Goal: Task Accomplishment & Management: Manage account settings

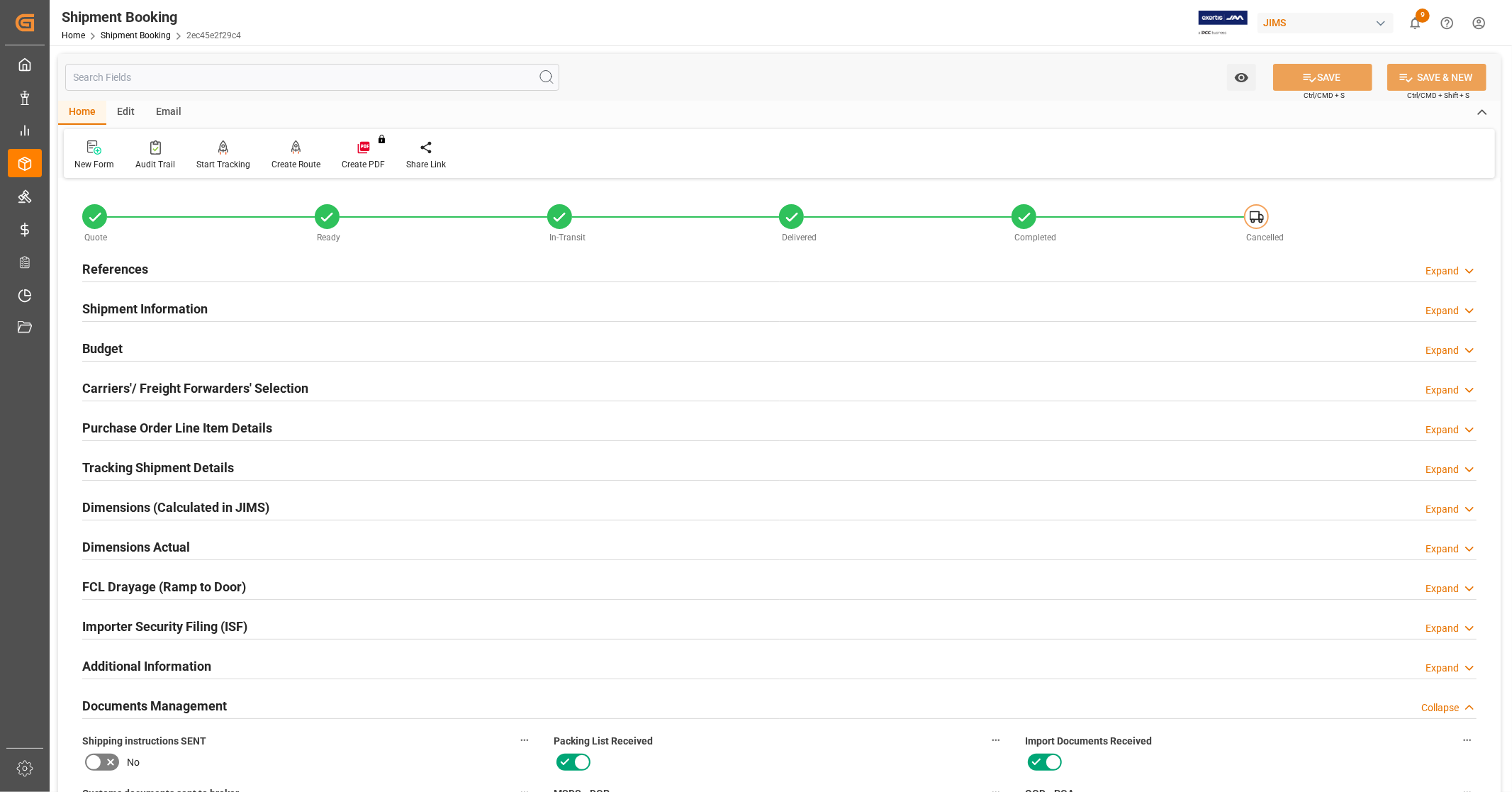
scroll to position [588, 0]
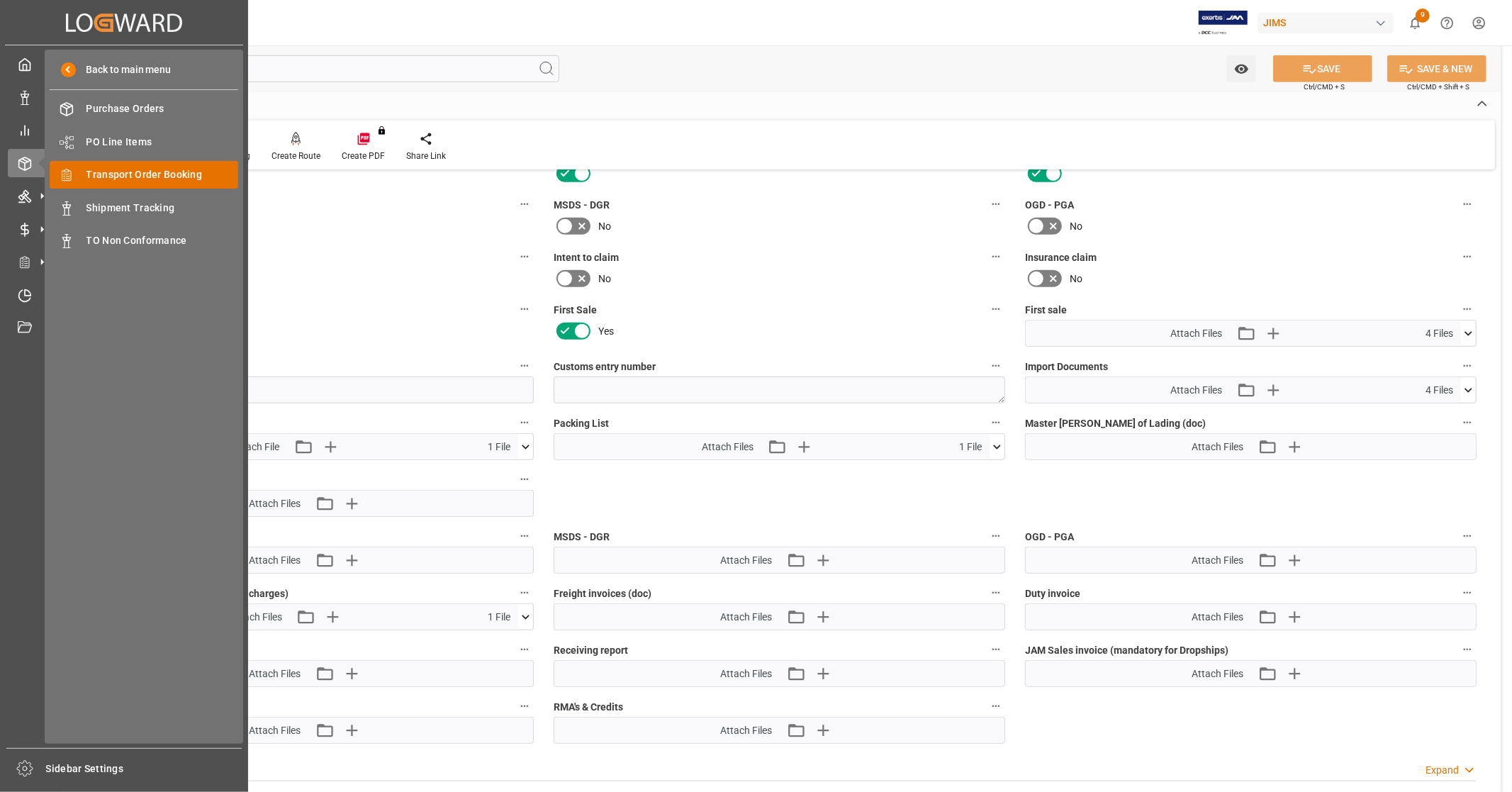
click at [141, 171] on span "Transport Order Booking" at bounding box center [162, 174] width 153 height 15
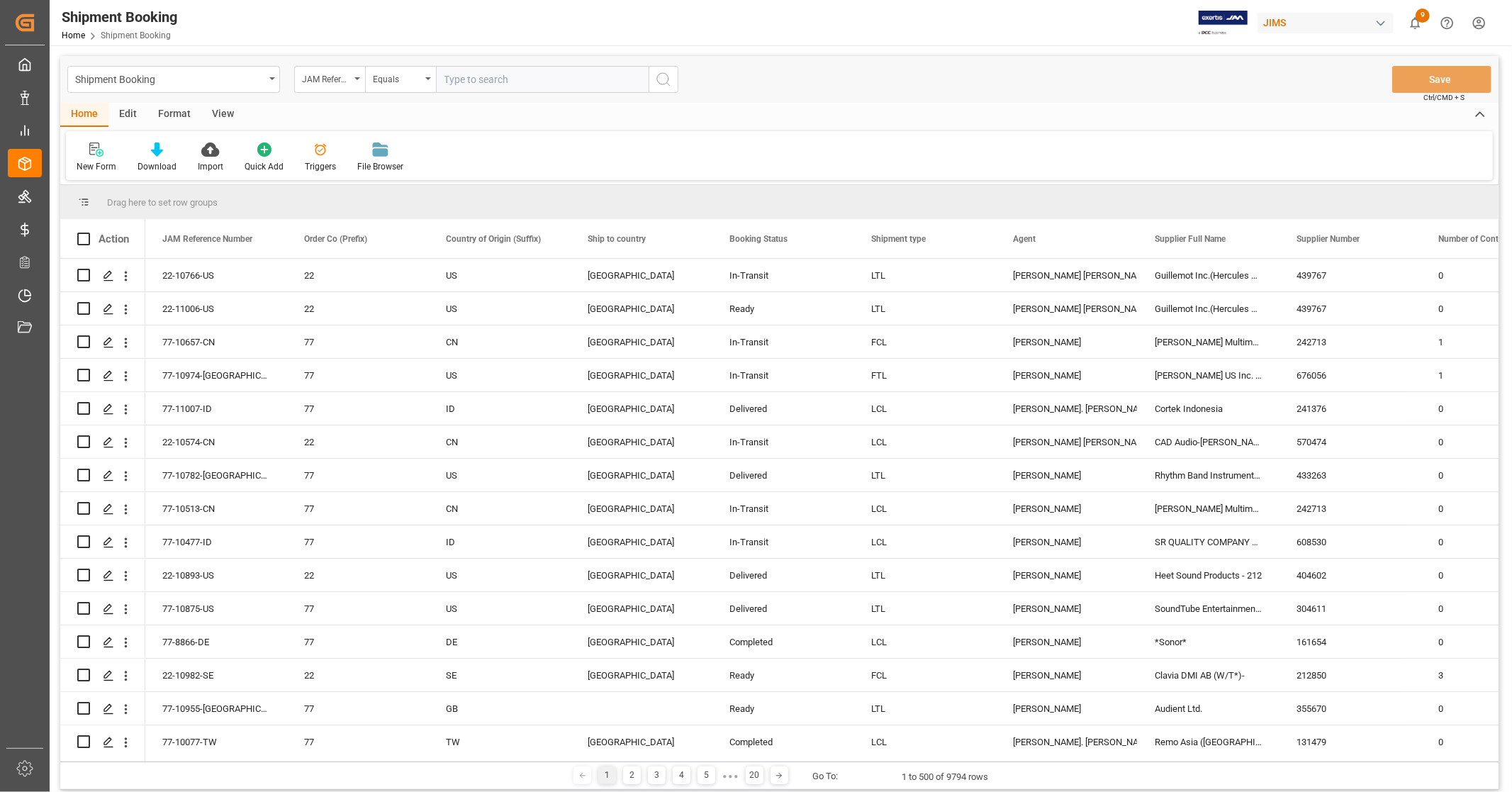
click at [493, 66] on input "text" at bounding box center [543, 79] width 213 height 27
click at [217, 110] on div "View" at bounding box center [223, 115] width 43 height 24
click at [93, 154] on icon at bounding box center [91, 149] width 14 height 14
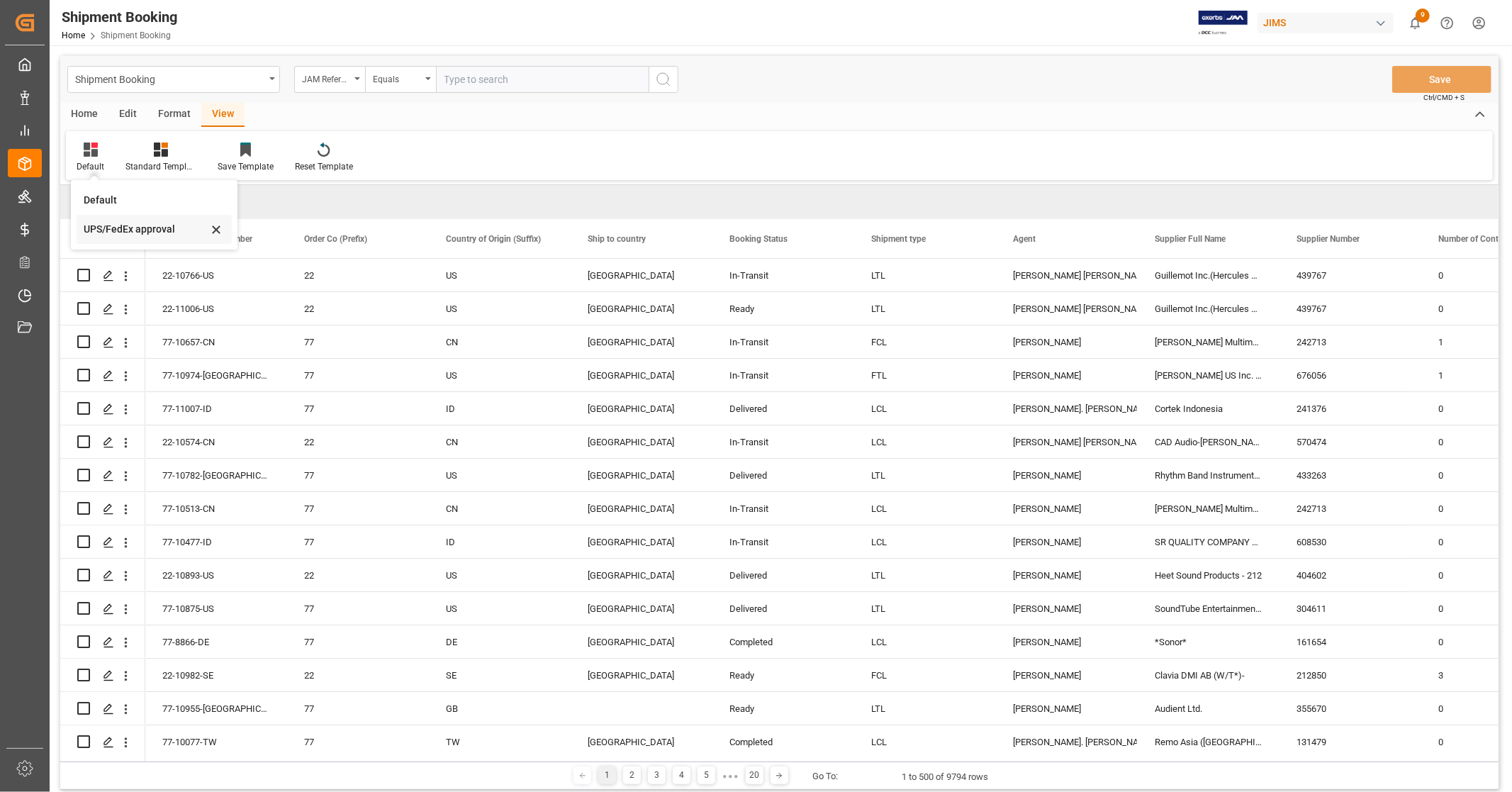
click at [115, 225] on div "UPS/FedEx approval" at bounding box center [146, 229] width 124 height 15
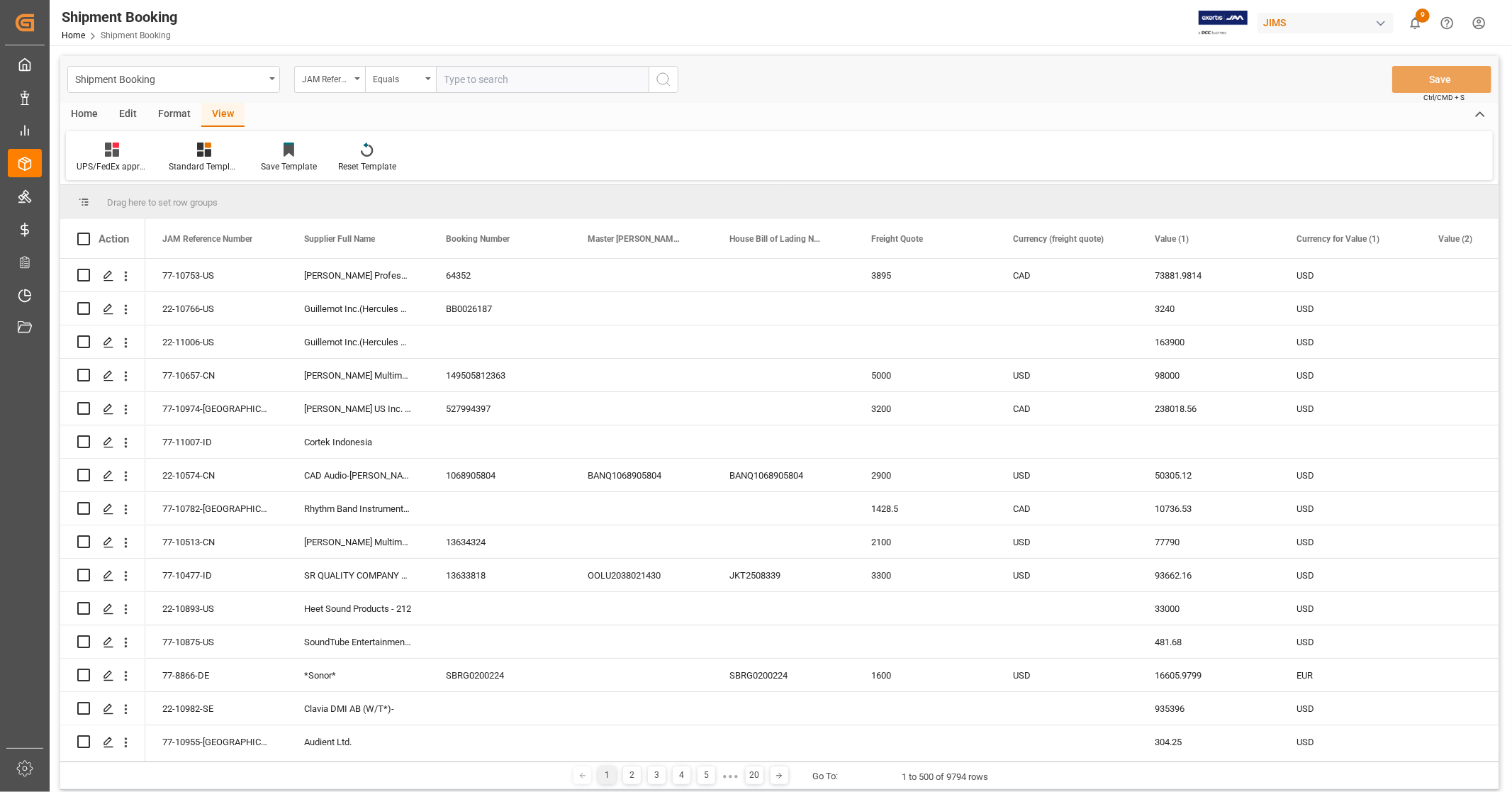
click at [90, 111] on div "Home" at bounding box center [85, 115] width 48 height 24
click at [546, 239] on span at bounding box center [547, 239] width 13 height 13
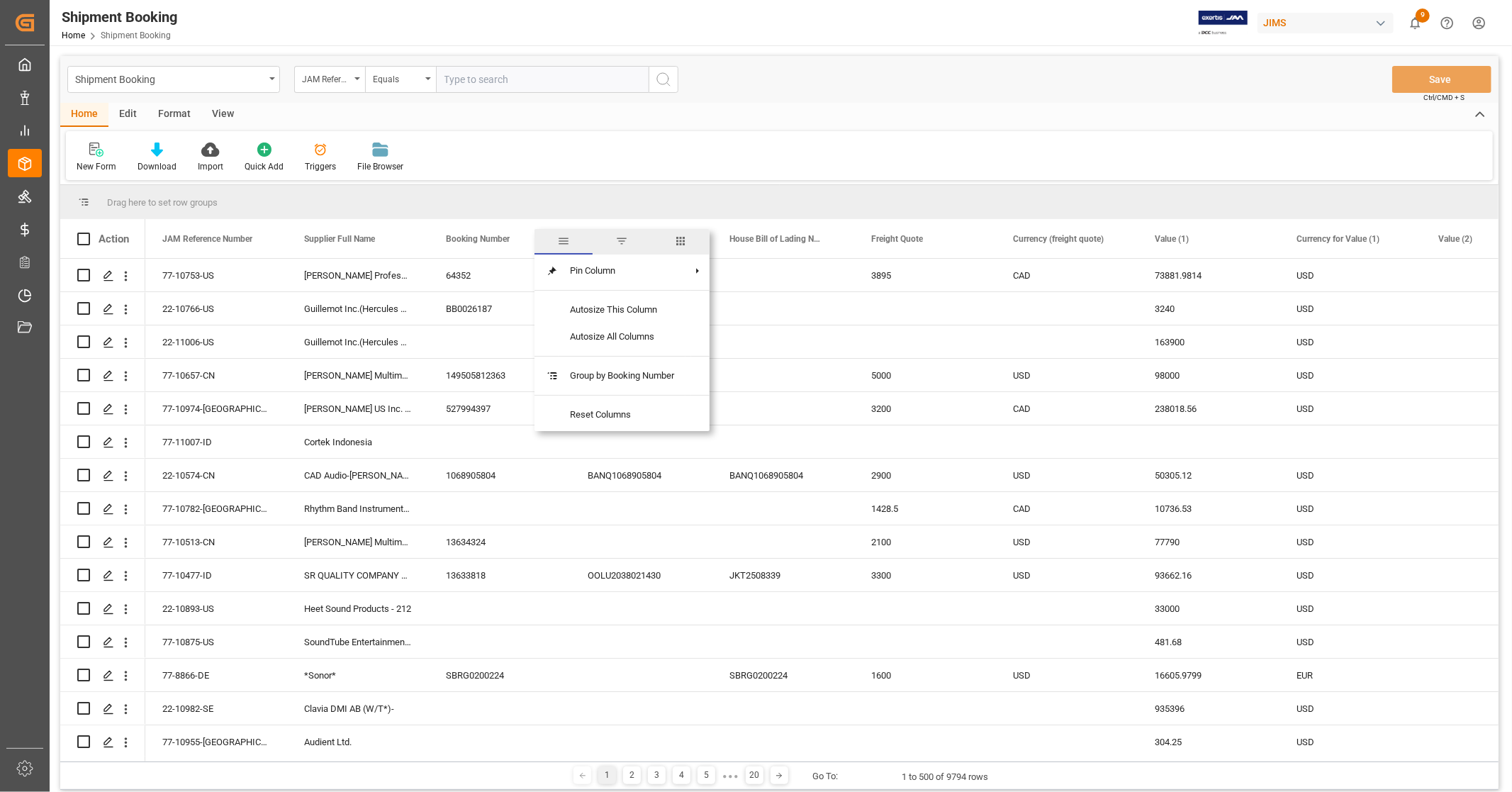
click at [597, 140] on div "New Form Download Import Quick Add Triggers File Browser" at bounding box center [779, 155] width 1427 height 49
click at [544, 238] on span at bounding box center [547, 239] width 13 height 13
click at [627, 241] on span "filter" at bounding box center [622, 241] width 13 height 13
click at [681, 277] on span "Filtering operator" at bounding box center [674, 280] width 13 height 13
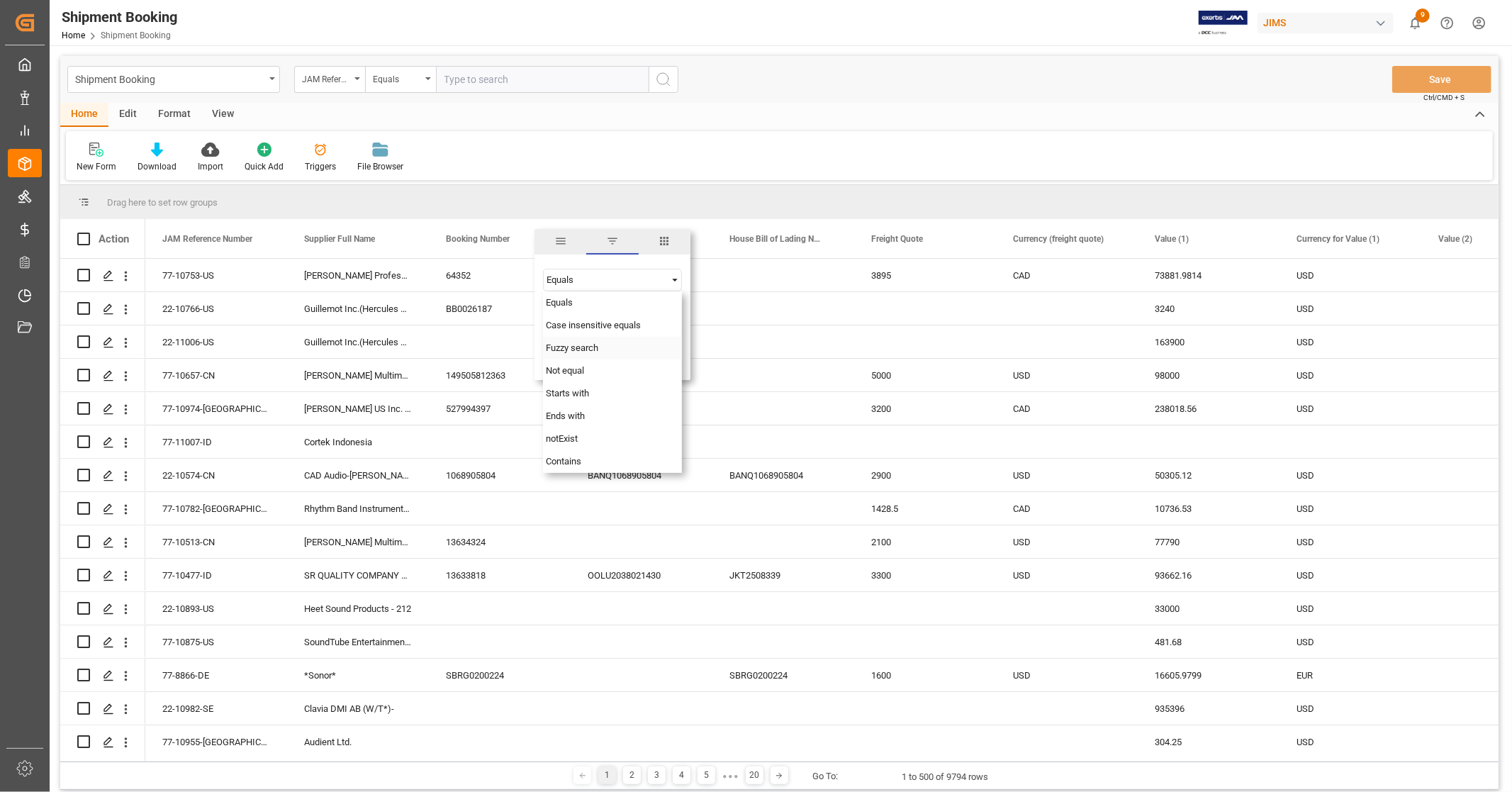
click at [607, 345] on div "Fuzzy search" at bounding box center [612, 348] width 139 height 22
click at [570, 309] on input "Filter Value" at bounding box center [612, 315] width 139 height 28
paste input "883146538250"
type input "883146538250"
click at [635, 358] on button "Apply" at bounding box center [631, 360] width 26 height 14
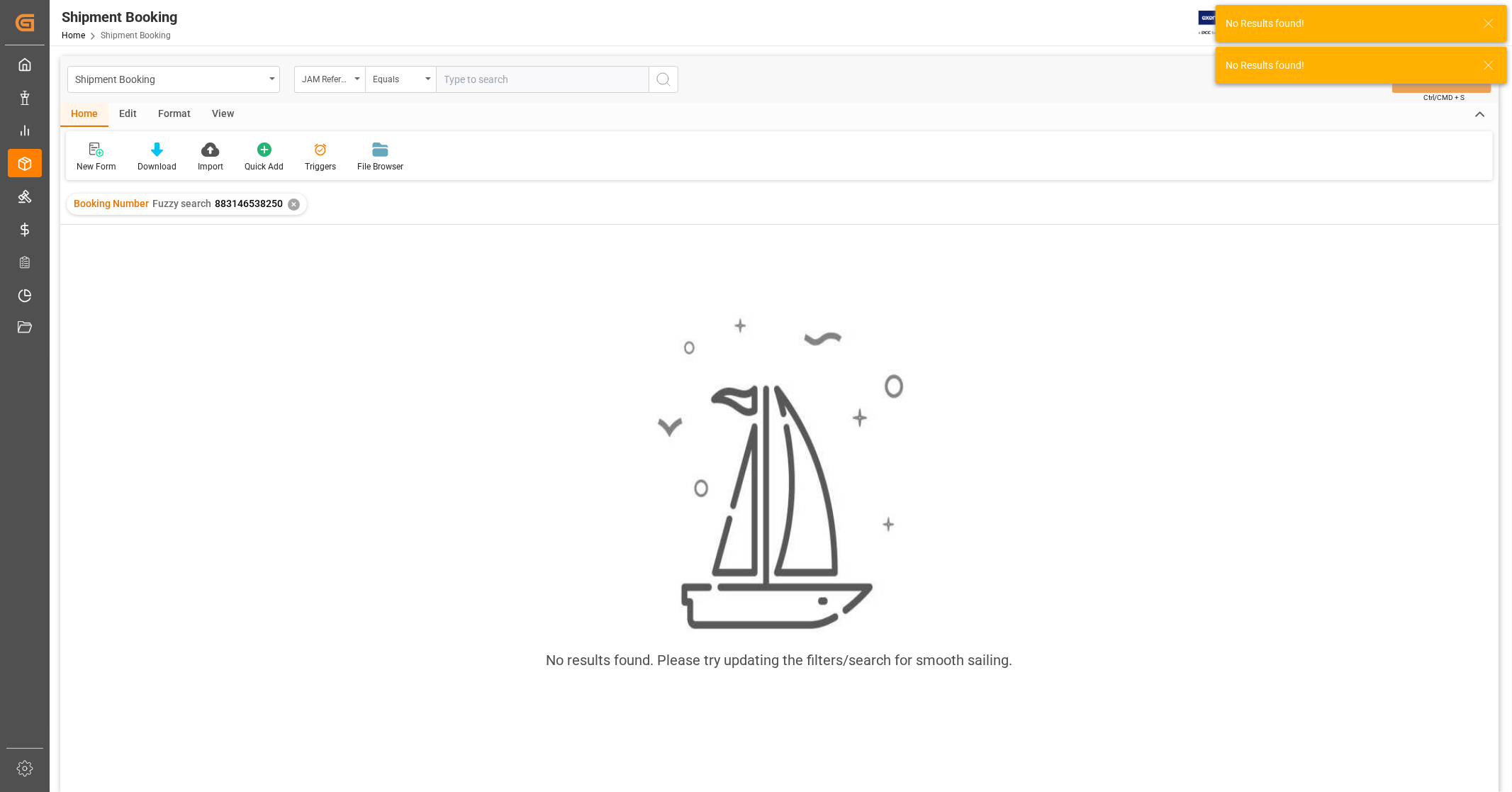
click at [292, 204] on div "✕" at bounding box center [294, 204] width 12 height 12
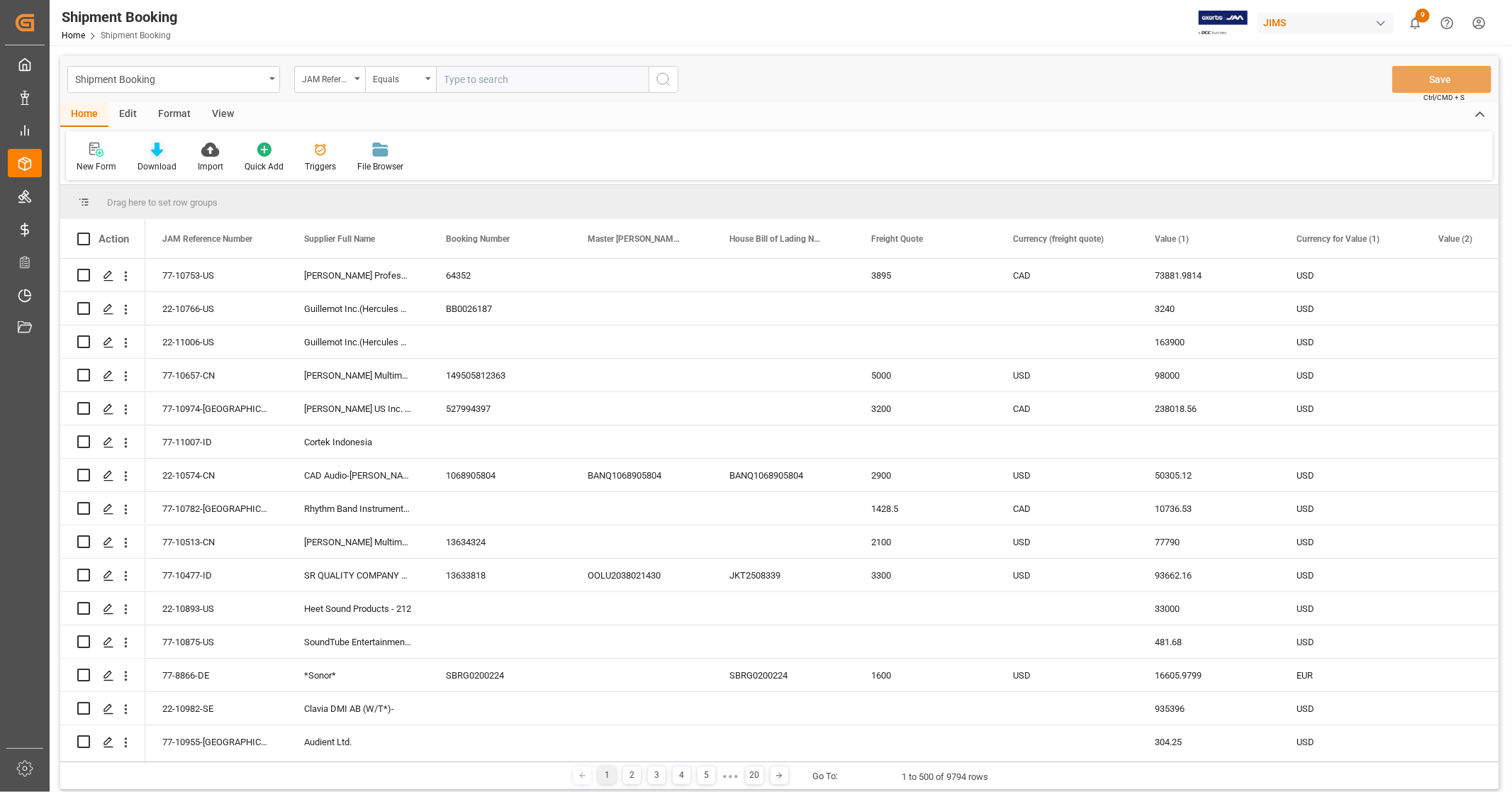
click at [161, 154] on div at bounding box center [156, 148] width 39 height 15
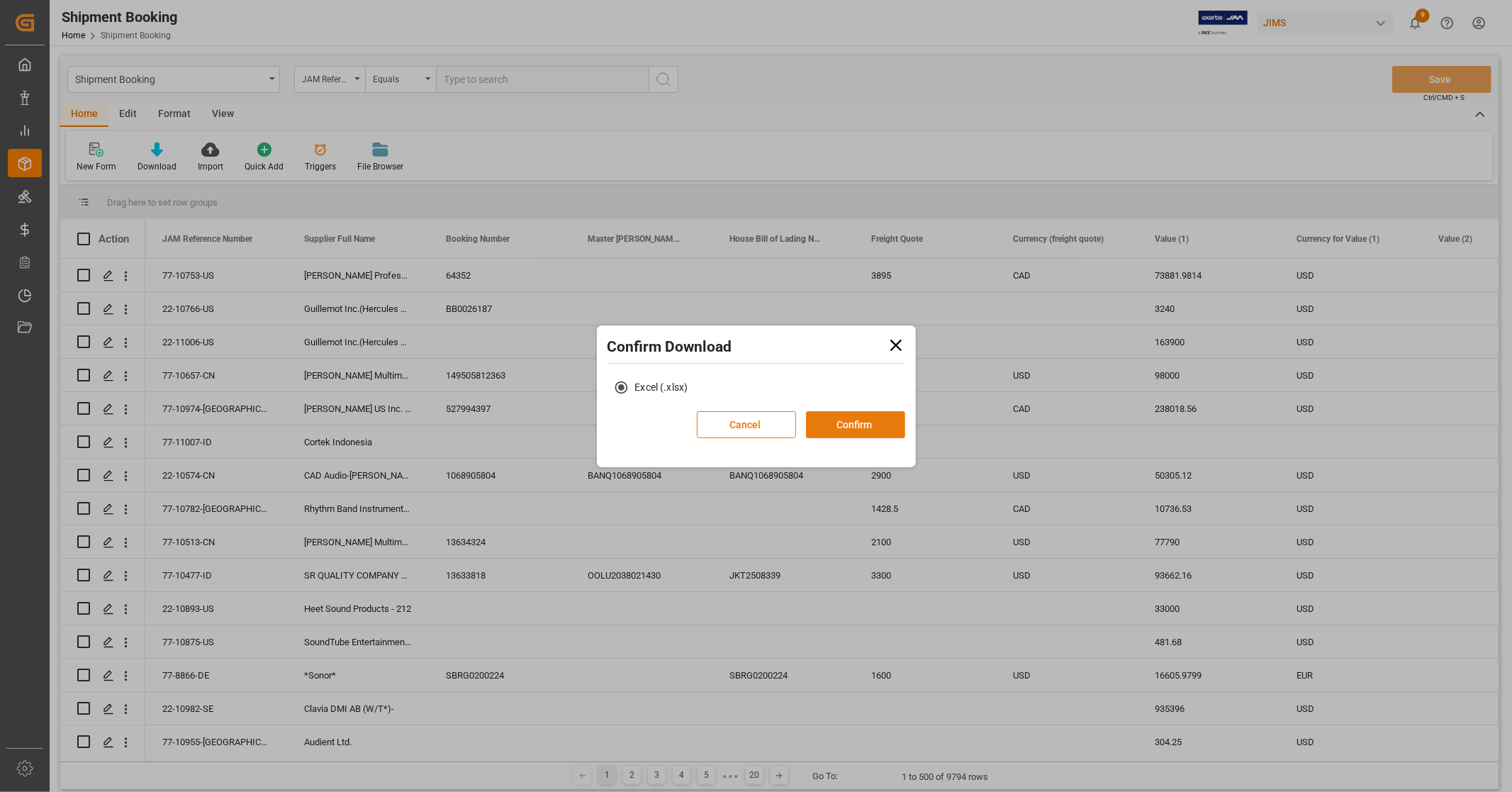
click at [879, 420] on button "Confirm" at bounding box center [856, 424] width 99 height 27
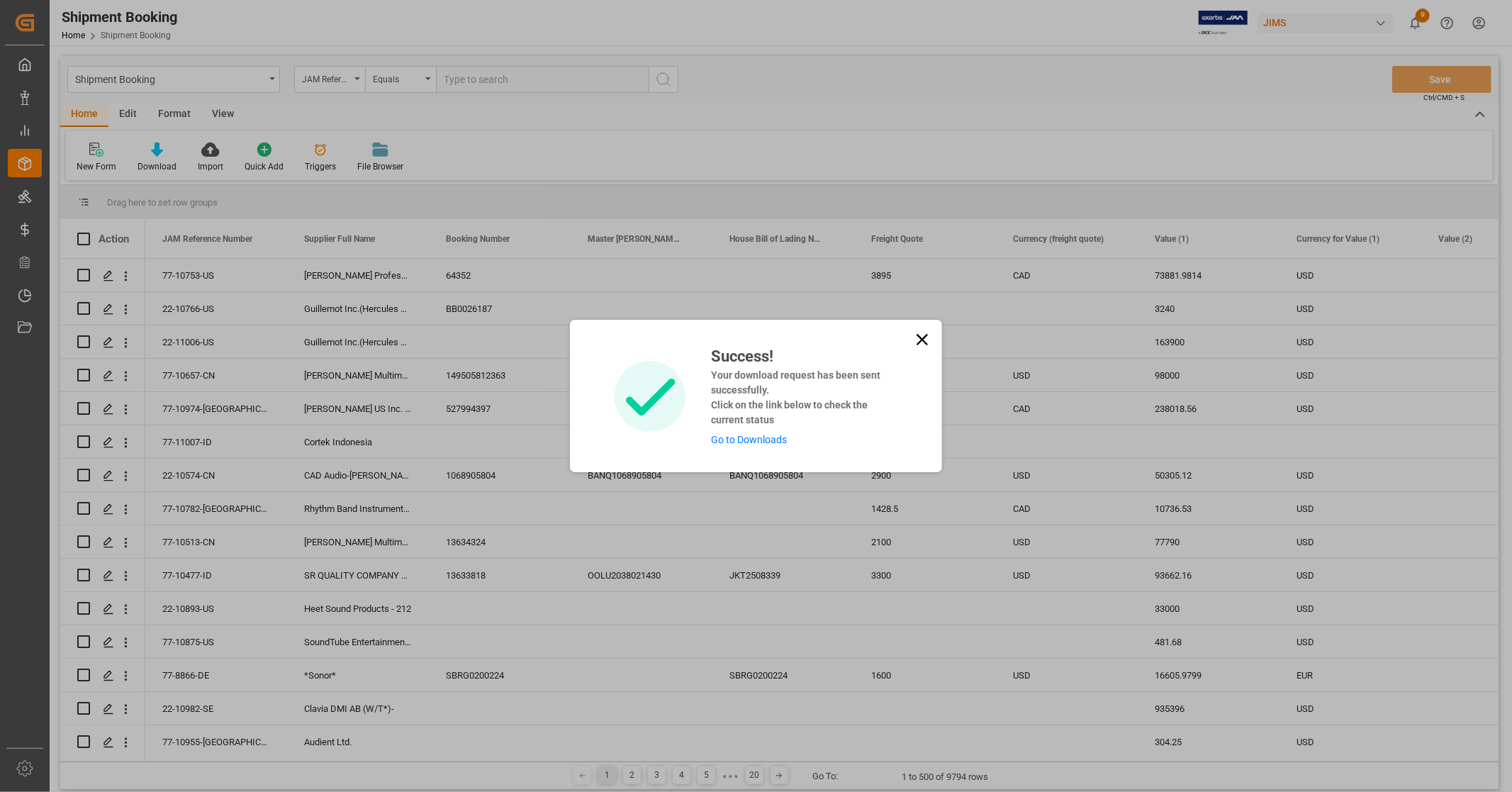
click at [759, 437] on link "Go to Downloads" at bounding box center [750, 439] width 76 height 11
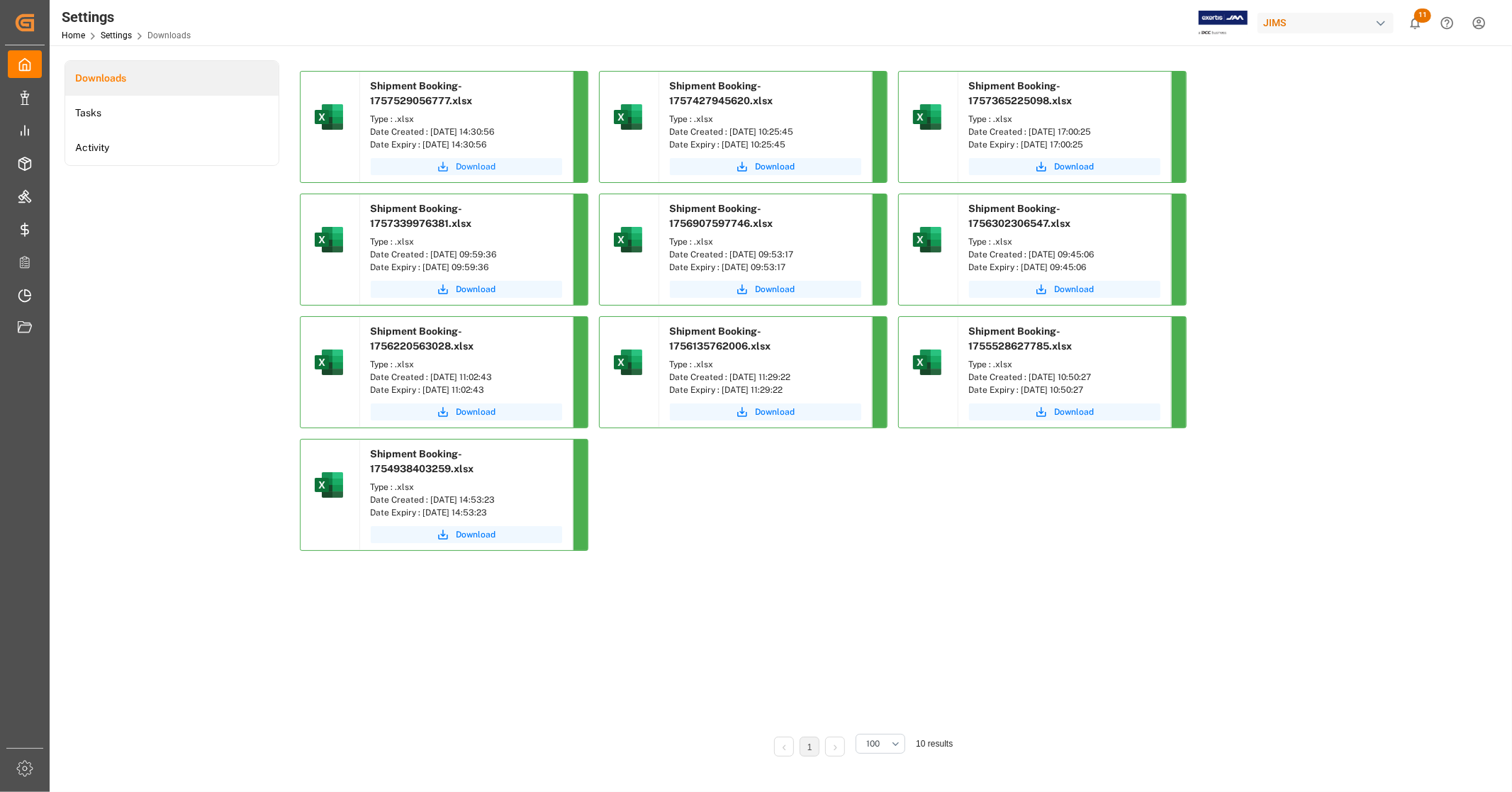
click at [484, 166] on span "Download" at bounding box center [476, 167] width 40 height 13
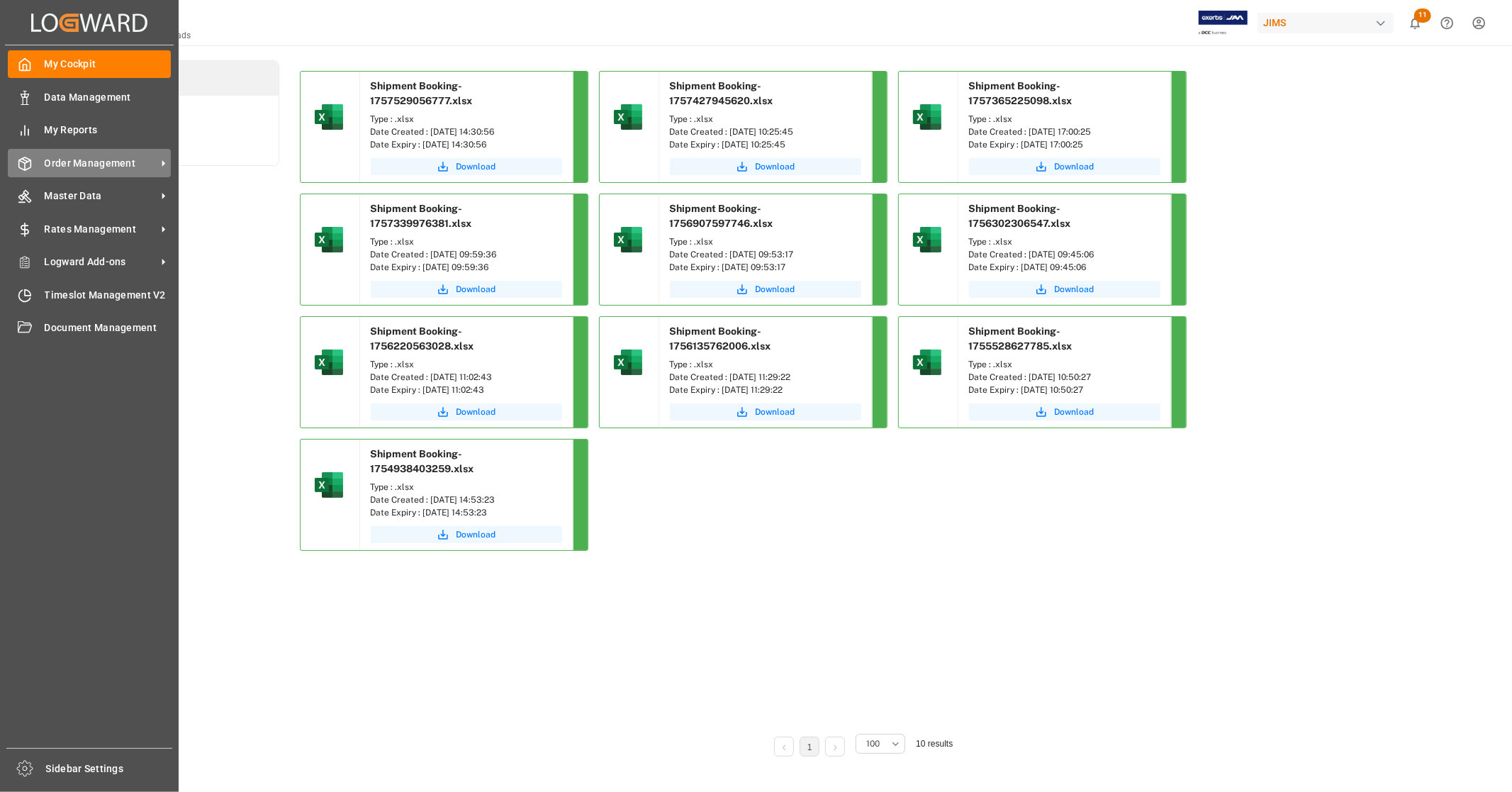
click at [73, 163] on span "Order Management" at bounding box center [101, 163] width 112 height 15
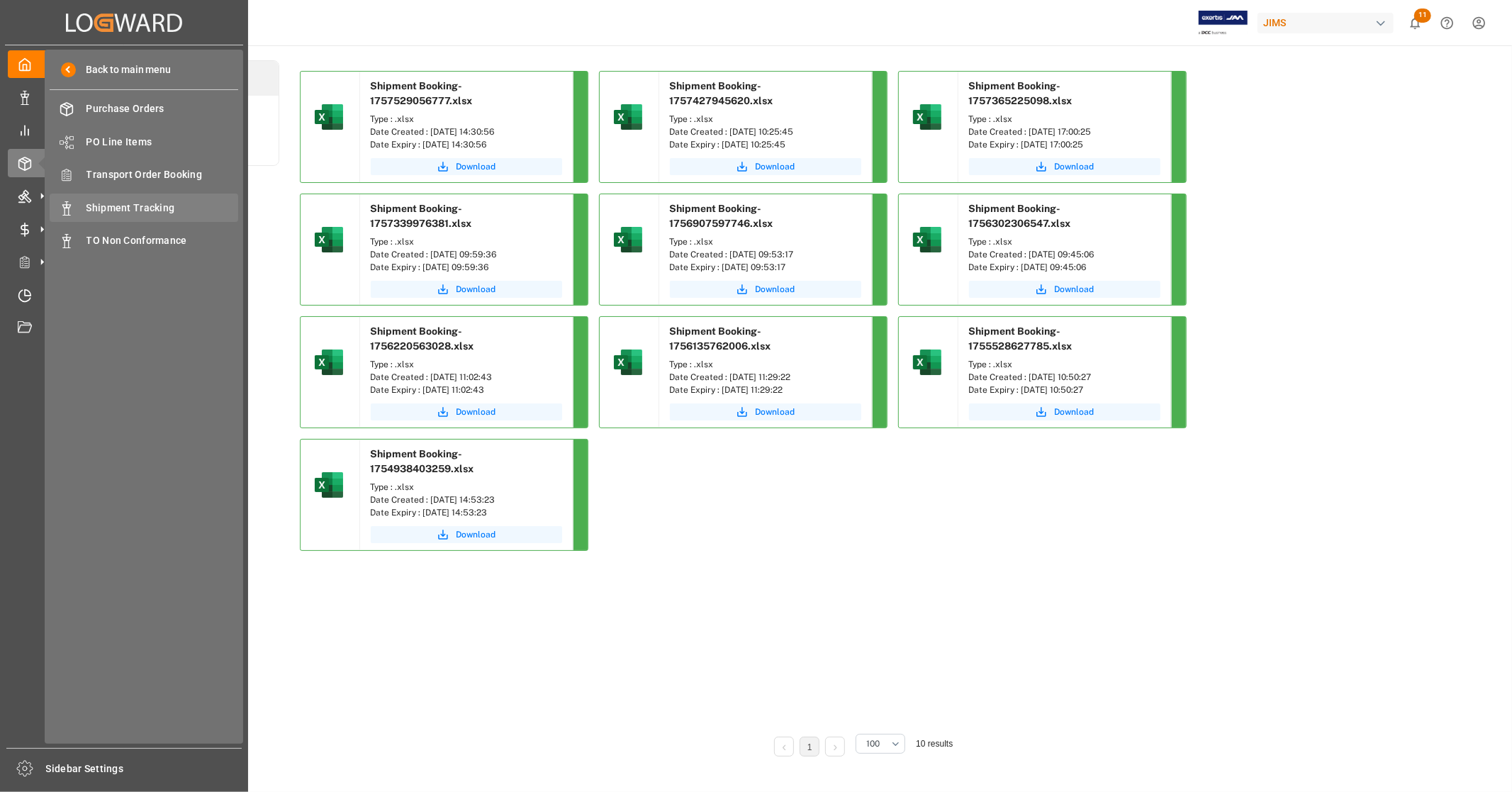
click at [173, 202] on span "Shipment Tracking" at bounding box center [162, 208] width 153 height 15
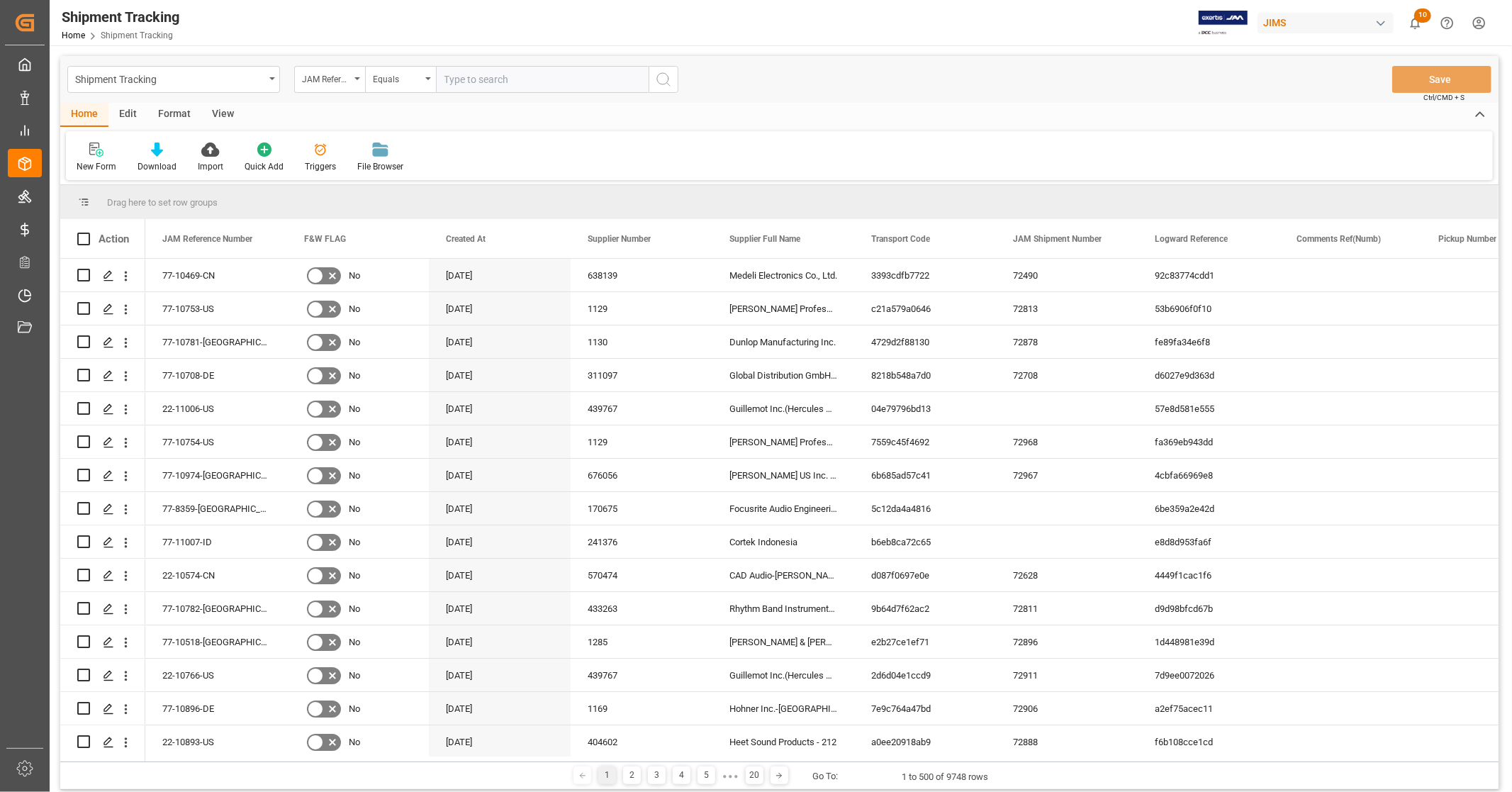
click at [345, 80] on div "JAM Reference Number" at bounding box center [326, 78] width 48 height 16
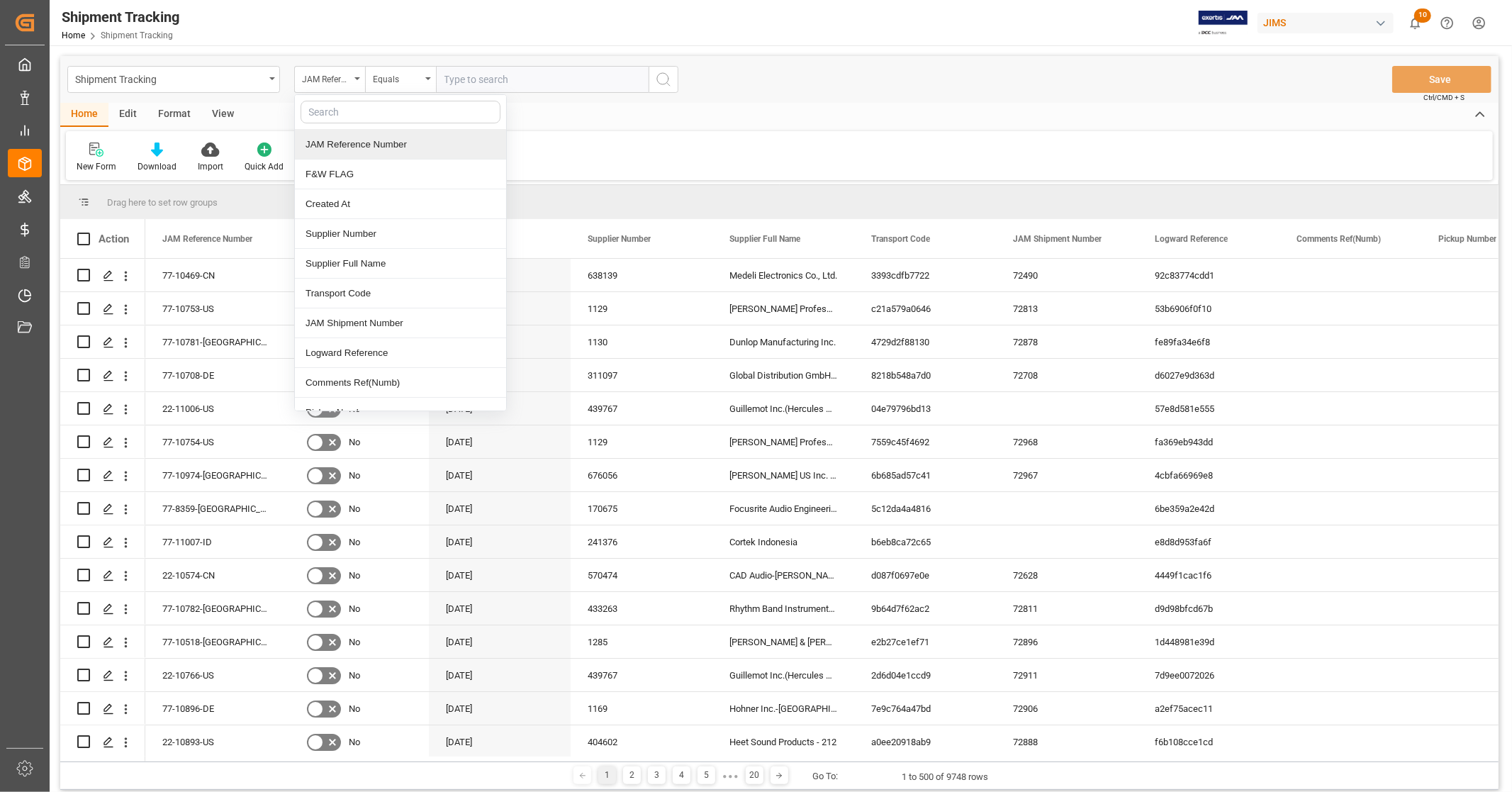
click at [613, 136] on div "New Form Download Import Quick Add Triggers File Browser" at bounding box center [779, 155] width 1427 height 49
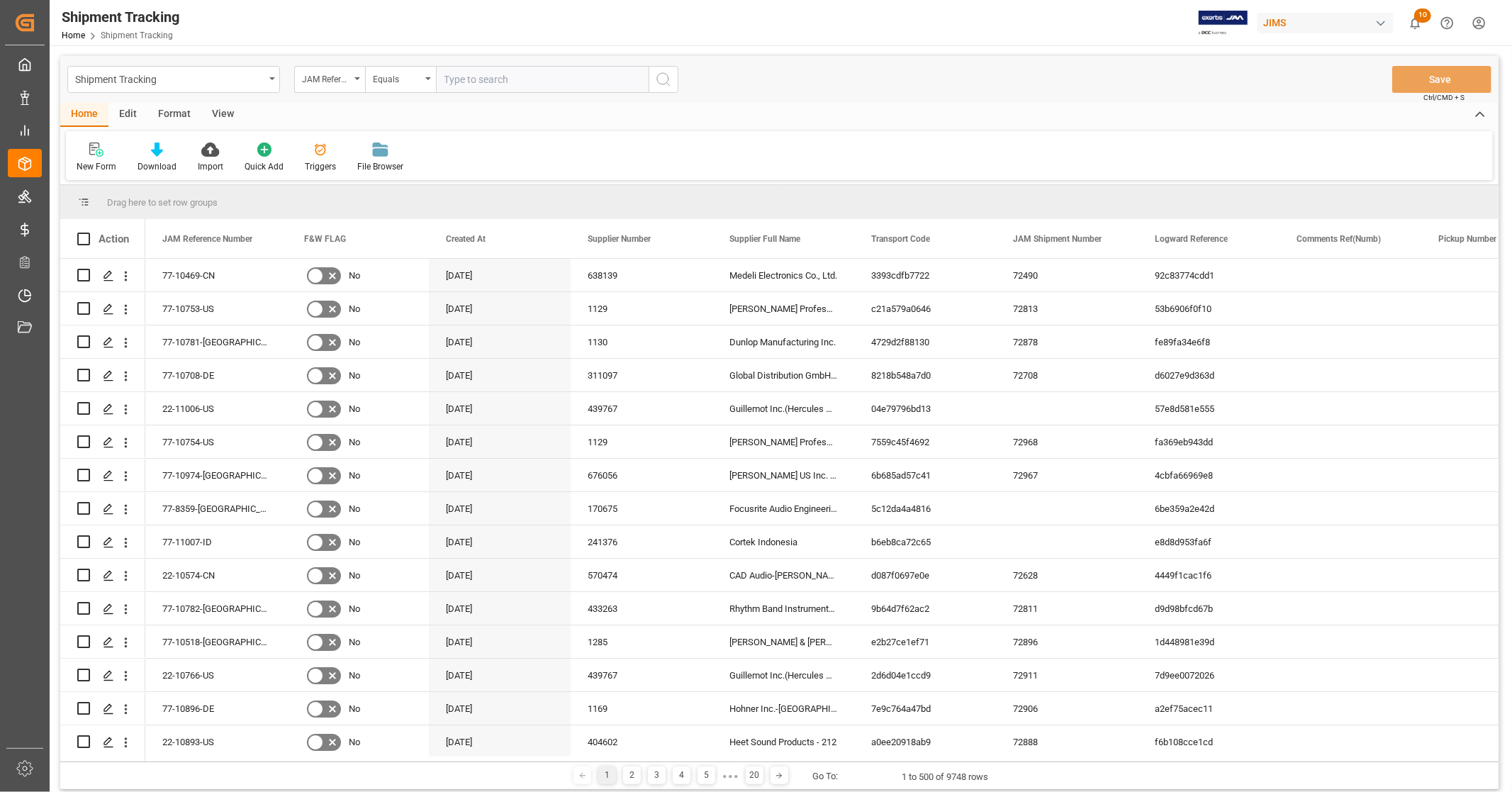
click at [223, 109] on div "View" at bounding box center [223, 115] width 43 height 24
click at [91, 154] on icon at bounding box center [91, 149] width 14 height 14
click at [136, 151] on div at bounding box center [161, 148] width 71 height 15
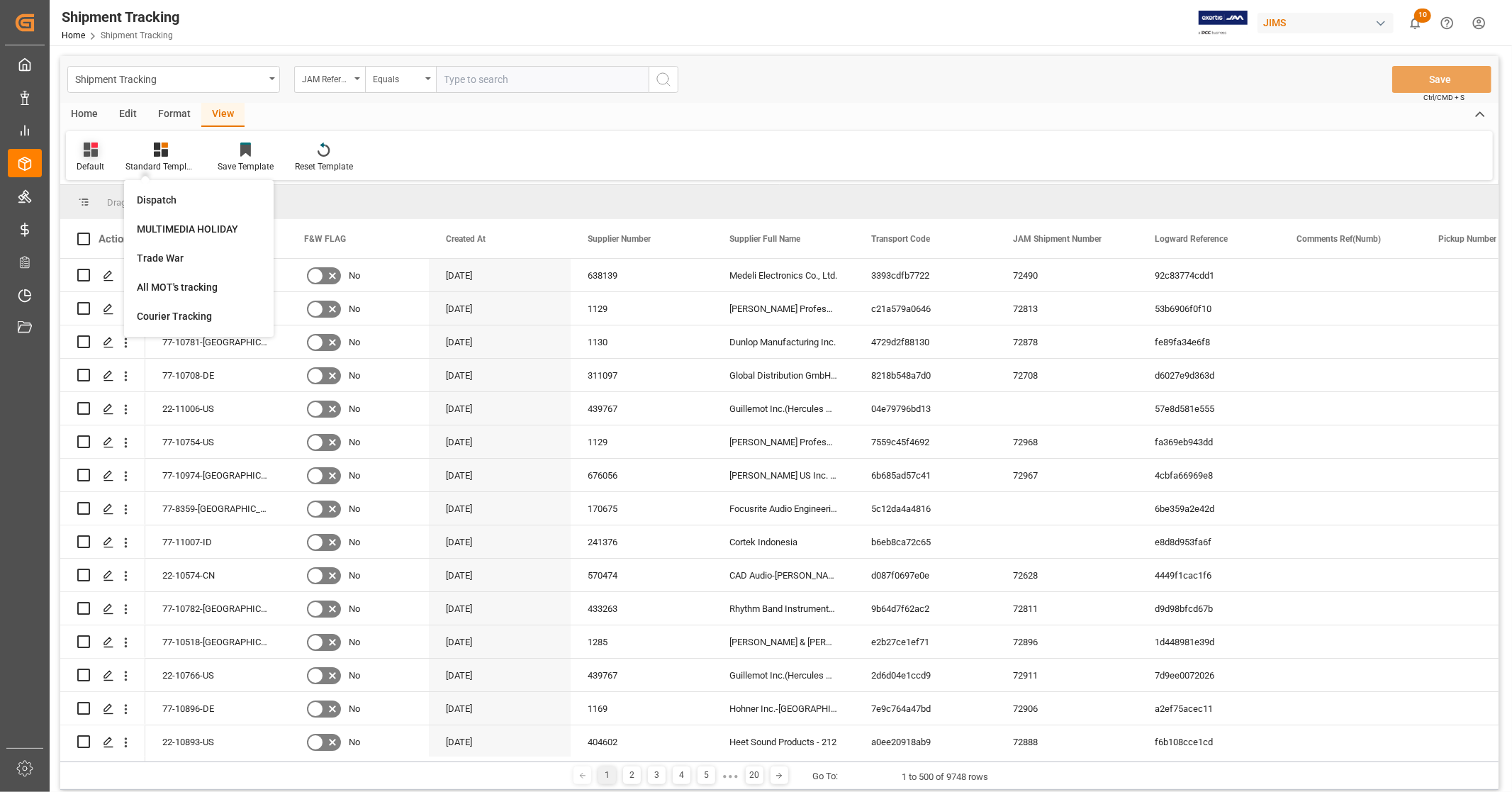
click at [83, 158] on div "Default" at bounding box center [90, 157] width 49 height 31
click at [76, 110] on div "Created by potrace 1.15, written by Peter Selinger 2001-2017 Created by potrace…" at bounding box center [756, 396] width 1512 height 792
click at [457, 126] on div "Home Edit Format View" at bounding box center [780, 115] width 1439 height 24
click at [87, 114] on div "Home" at bounding box center [85, 115] width 48 height 24
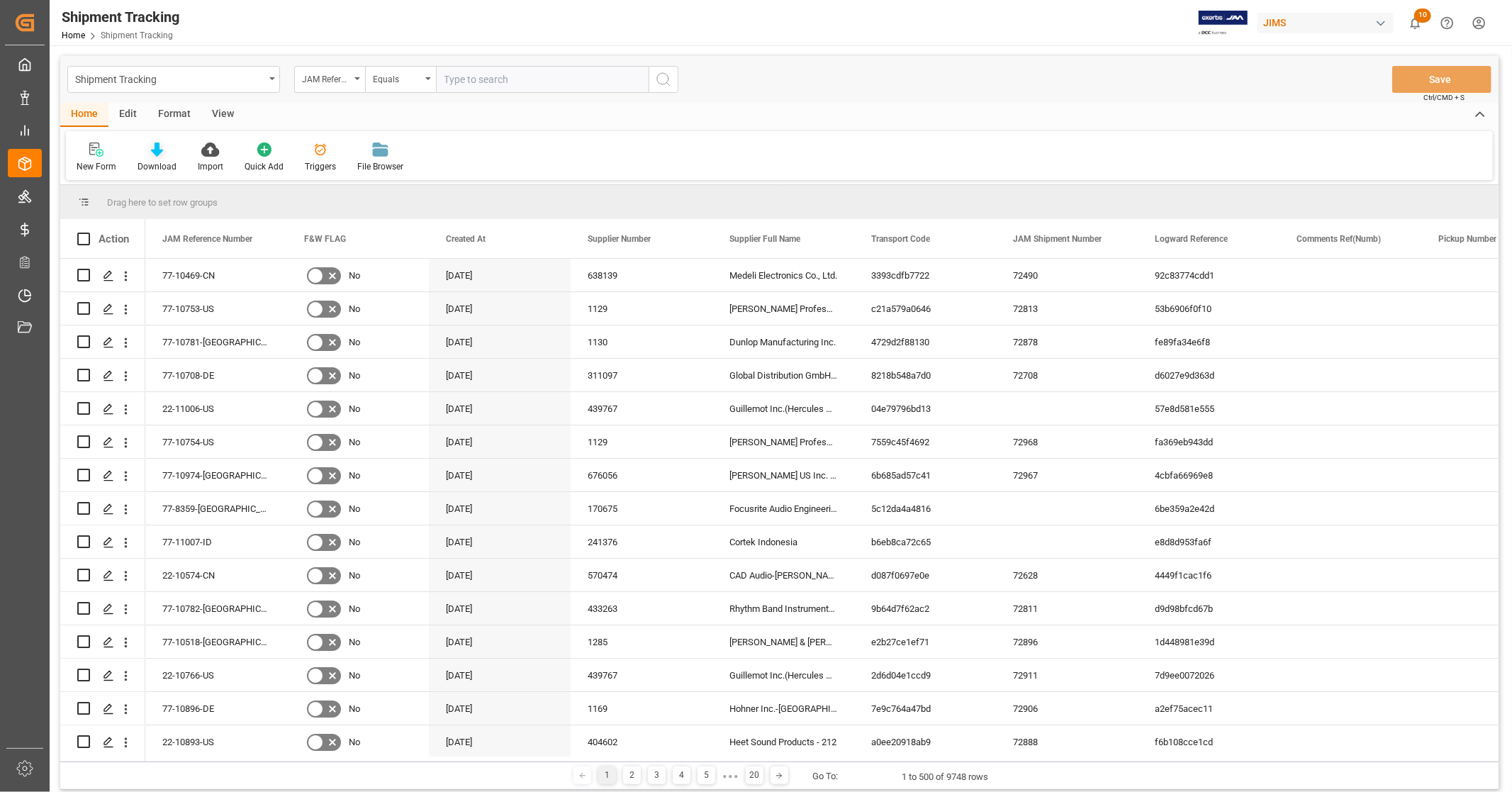
click at [172, 144] on div at bounding box center [156, 148] width 39 height 15
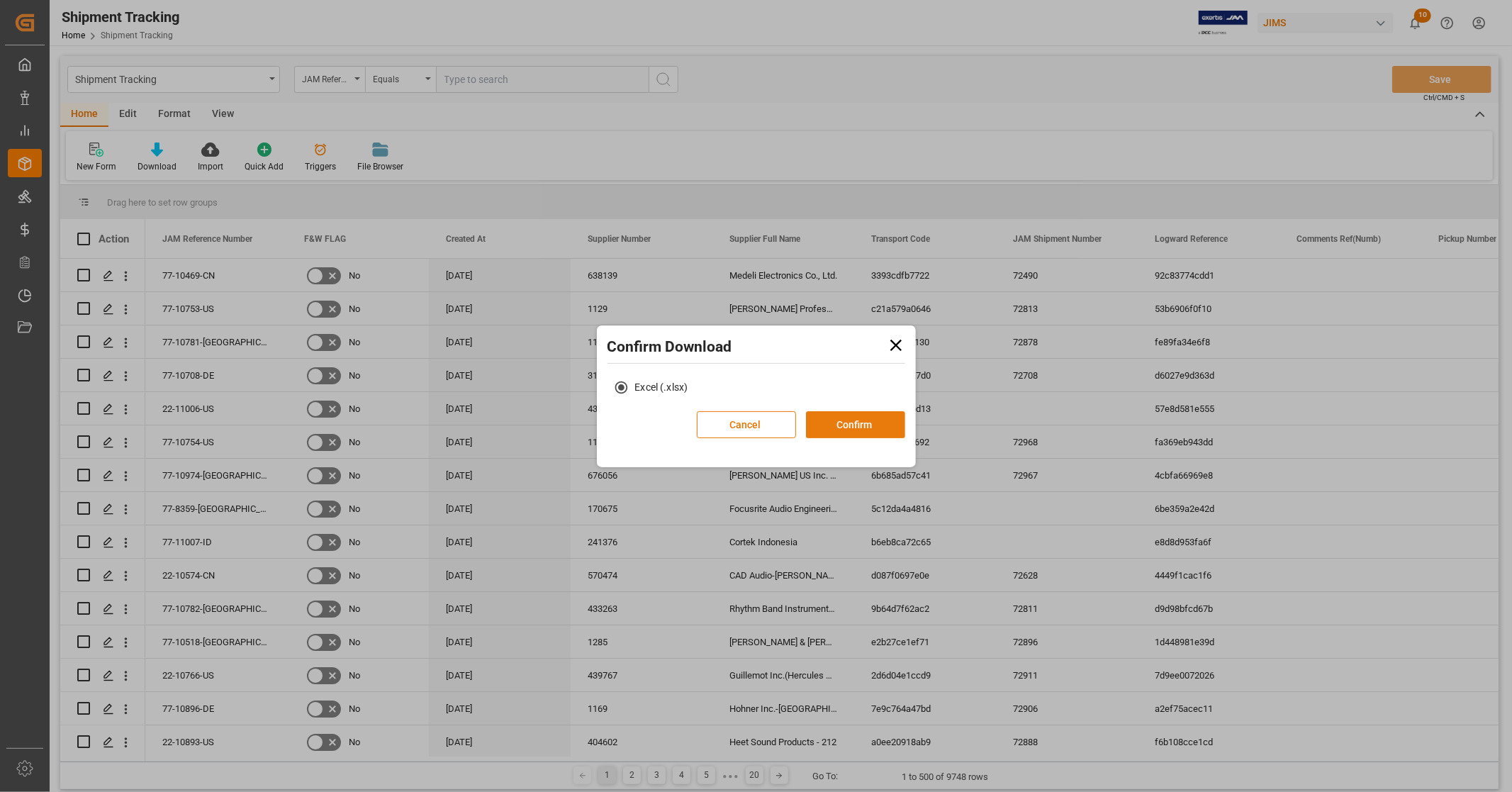
click at [881, 421] on button "Confirm" at bounding box center [856, 424] width 99 height 27
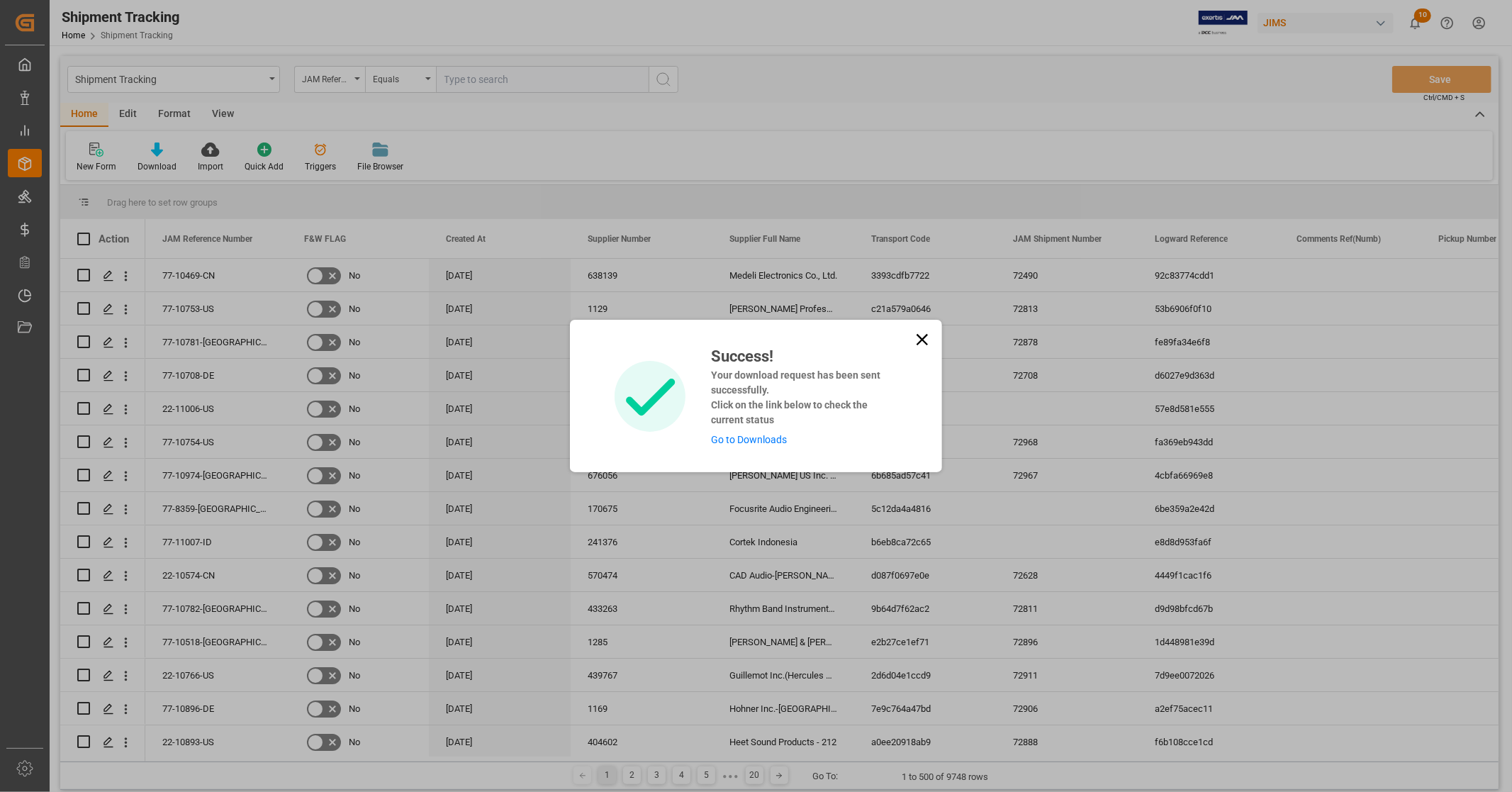
click at [770, 444] on link "Go to Downloads" at bounding box center [750, 439] width 76 height 11
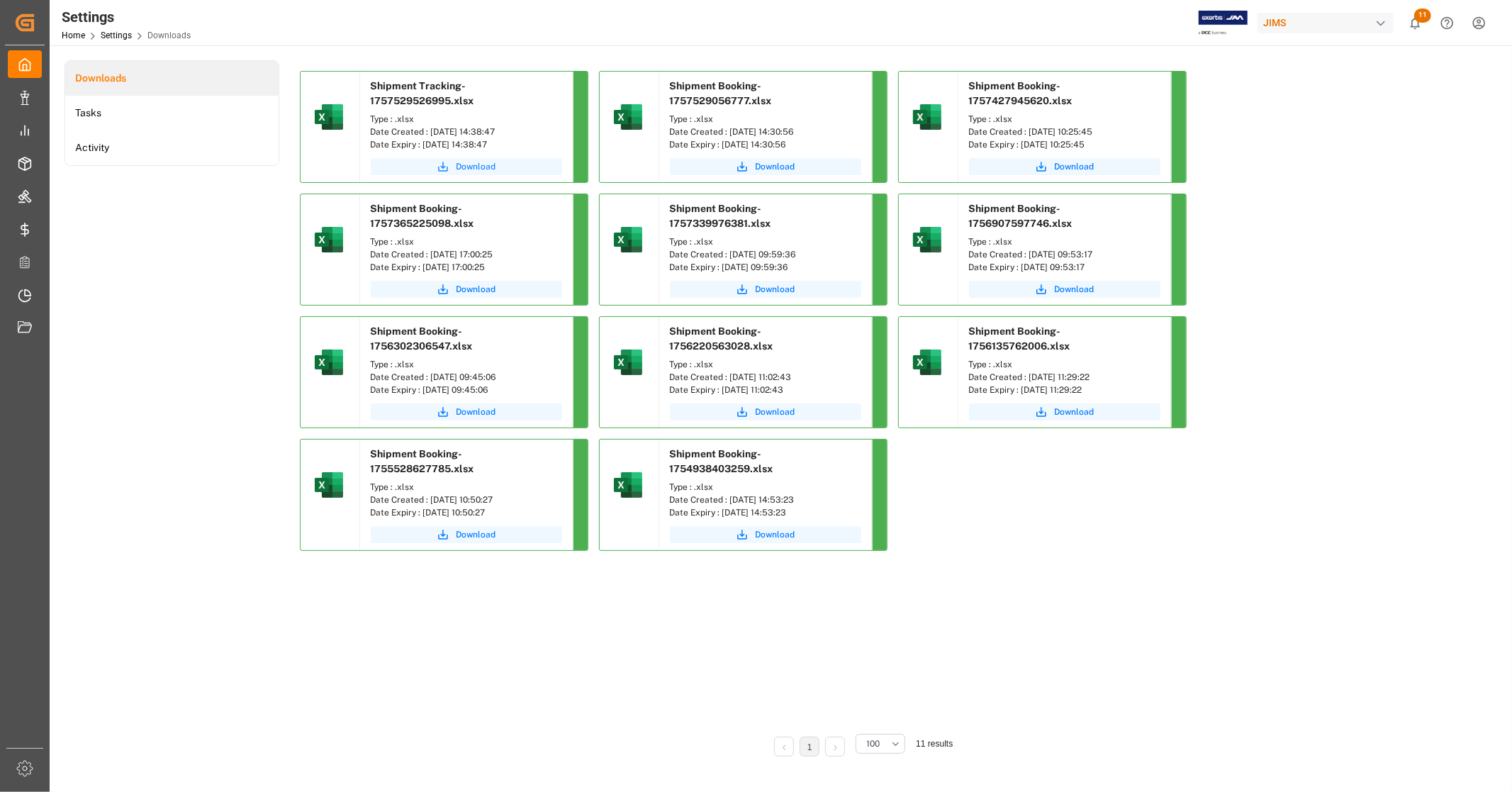
click at [463, 165] on span "Download" at bounding box center [476, 167] width 40 height 13
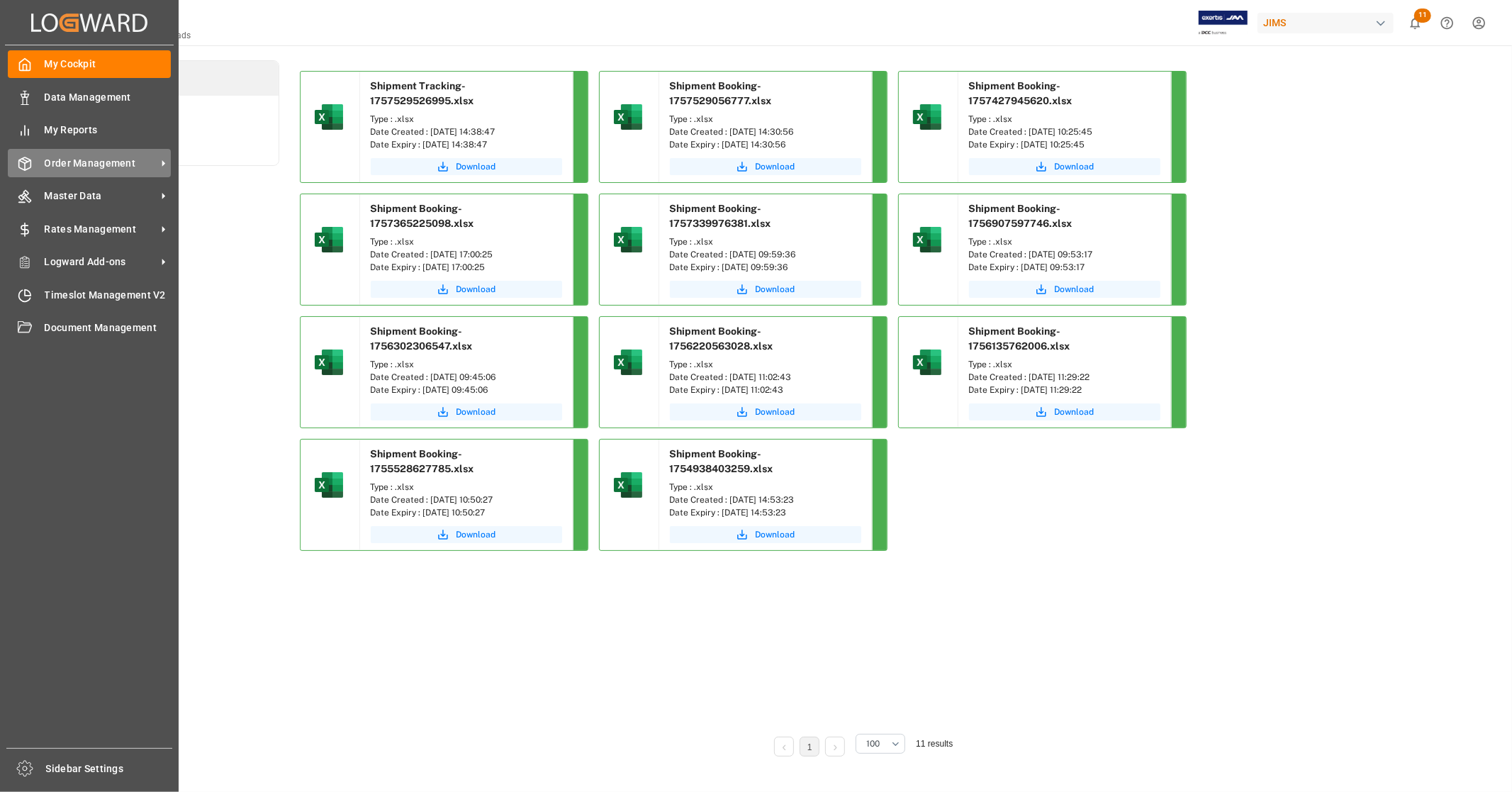
click at [90, 157] on span "Order Management" at bounding box center [101, 163] width 112 height 15
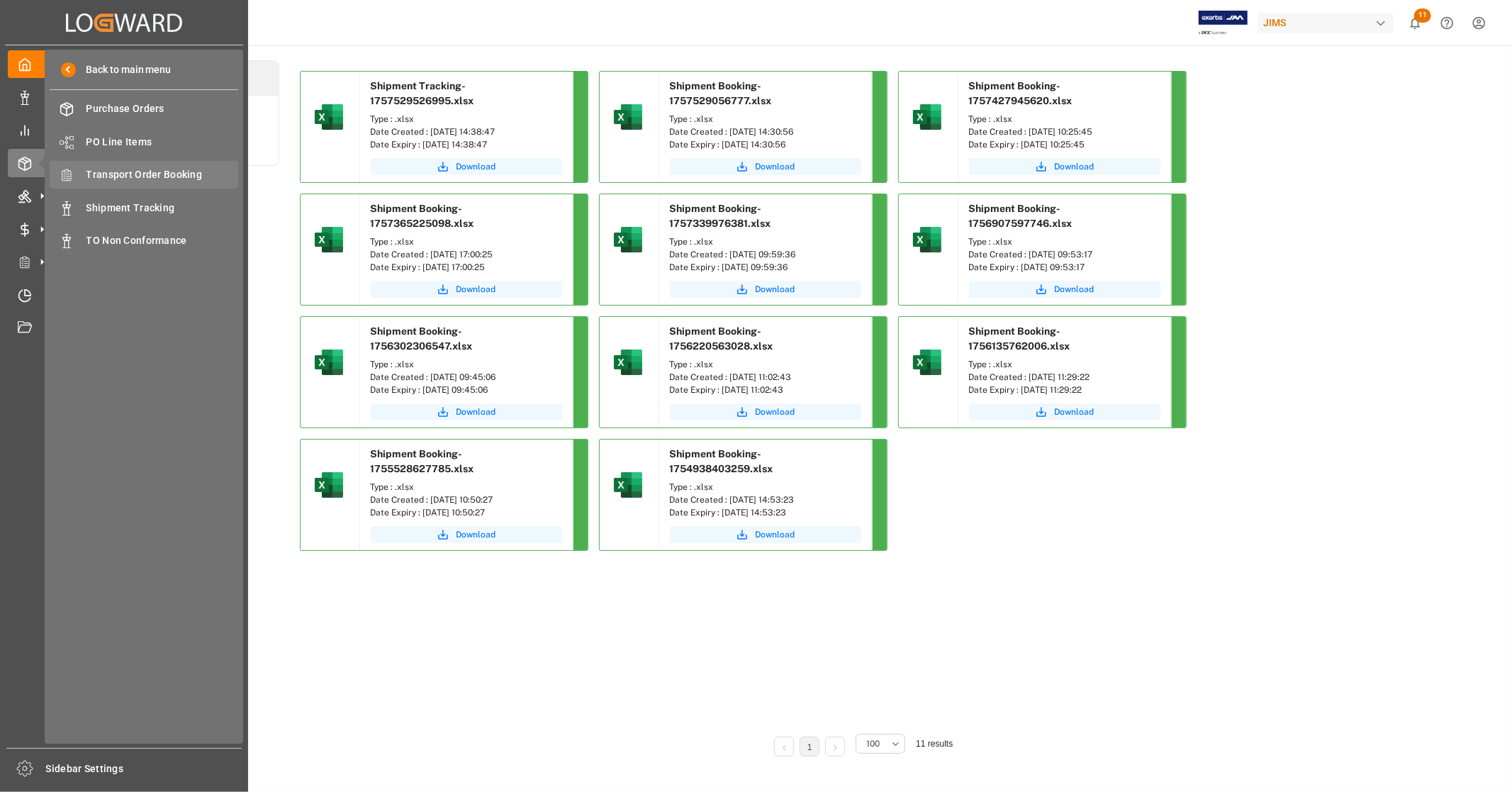
click at [160, 168] on span "Transport Order Booking" at bounding box center [162, 174] width 153 height 15
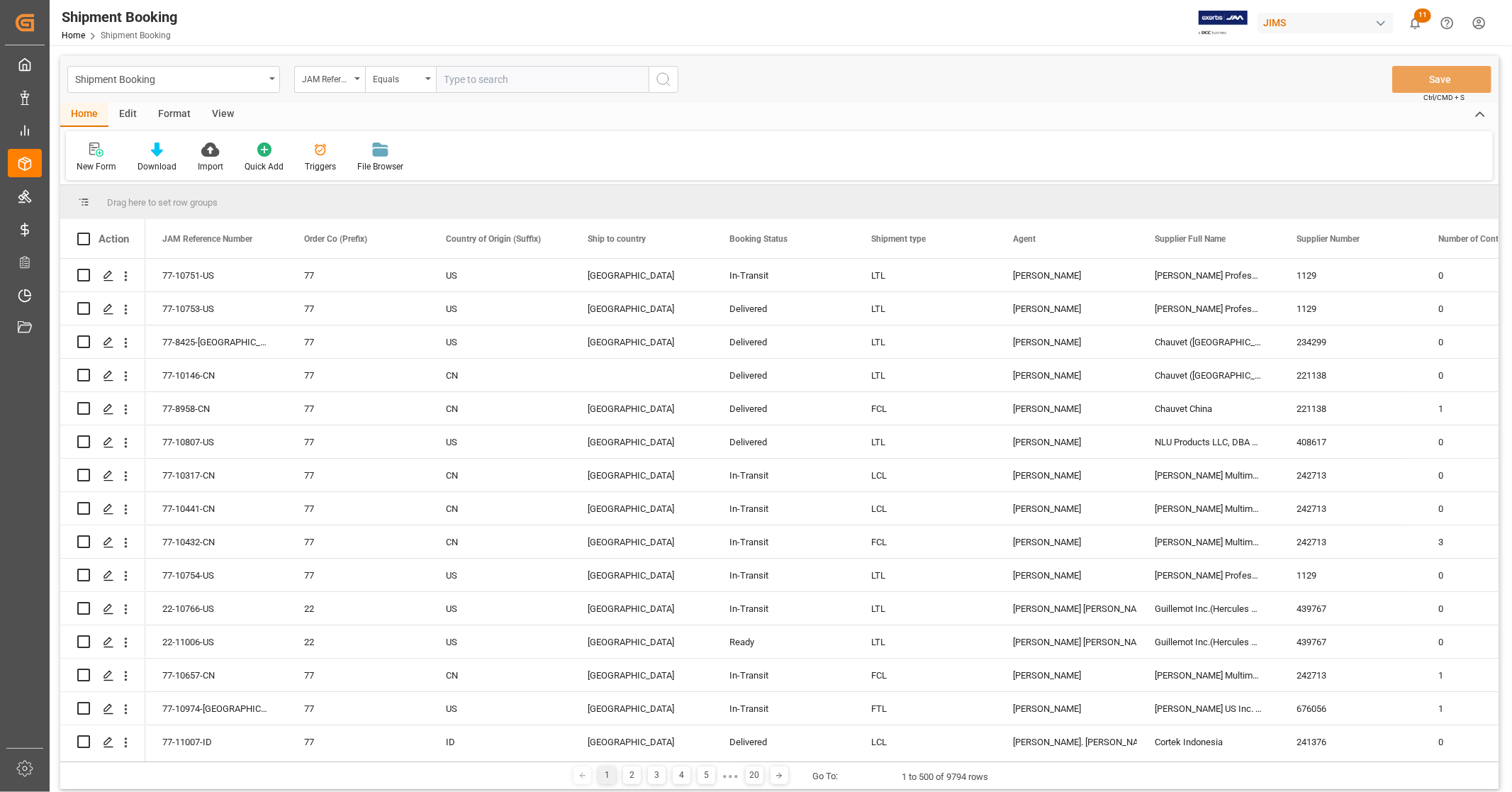
click at [501, 79] on input "text" at bounding box center [543, 79] width 213 height 27
paste input "22-9700-DE"
type input "22-9700-DE"
click at [664, 84] on circle "search button" at bounding box center [662, 79] width 11 height 11
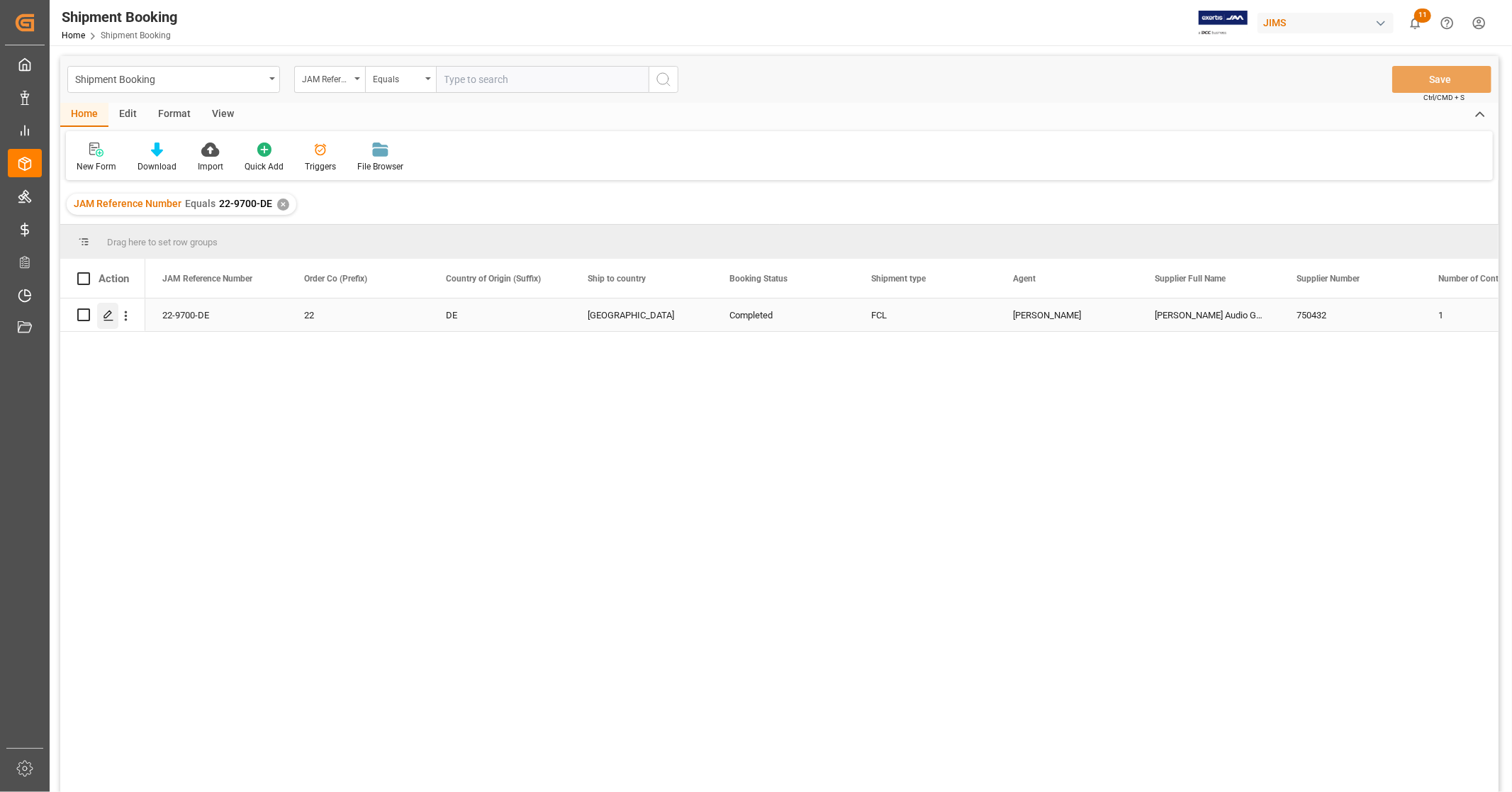
click at [109, 317] on icon "Press SPACE to select this row." at bounding box center [108, 315] width 11 height 11
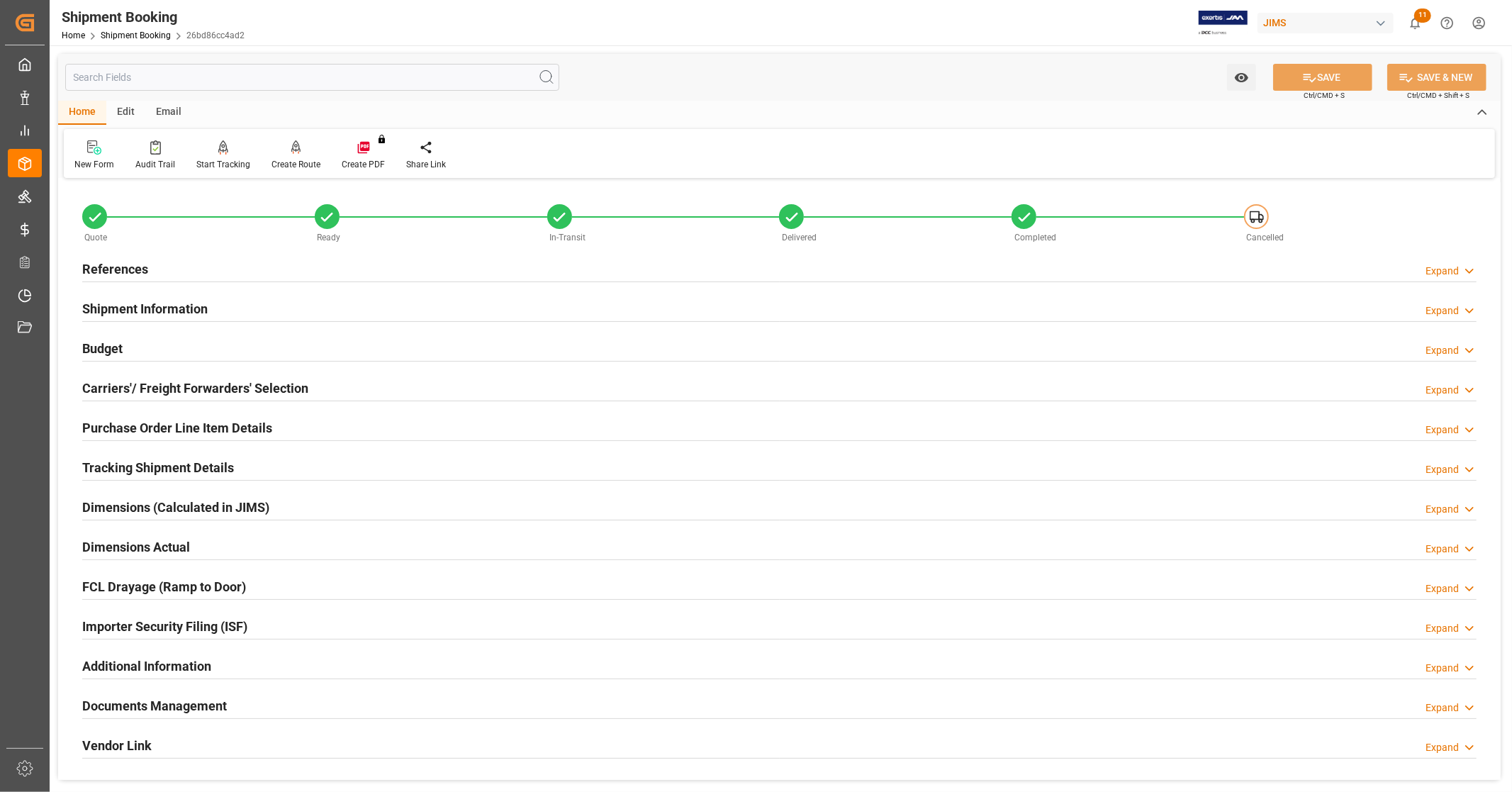
scroll to position [273, 0]
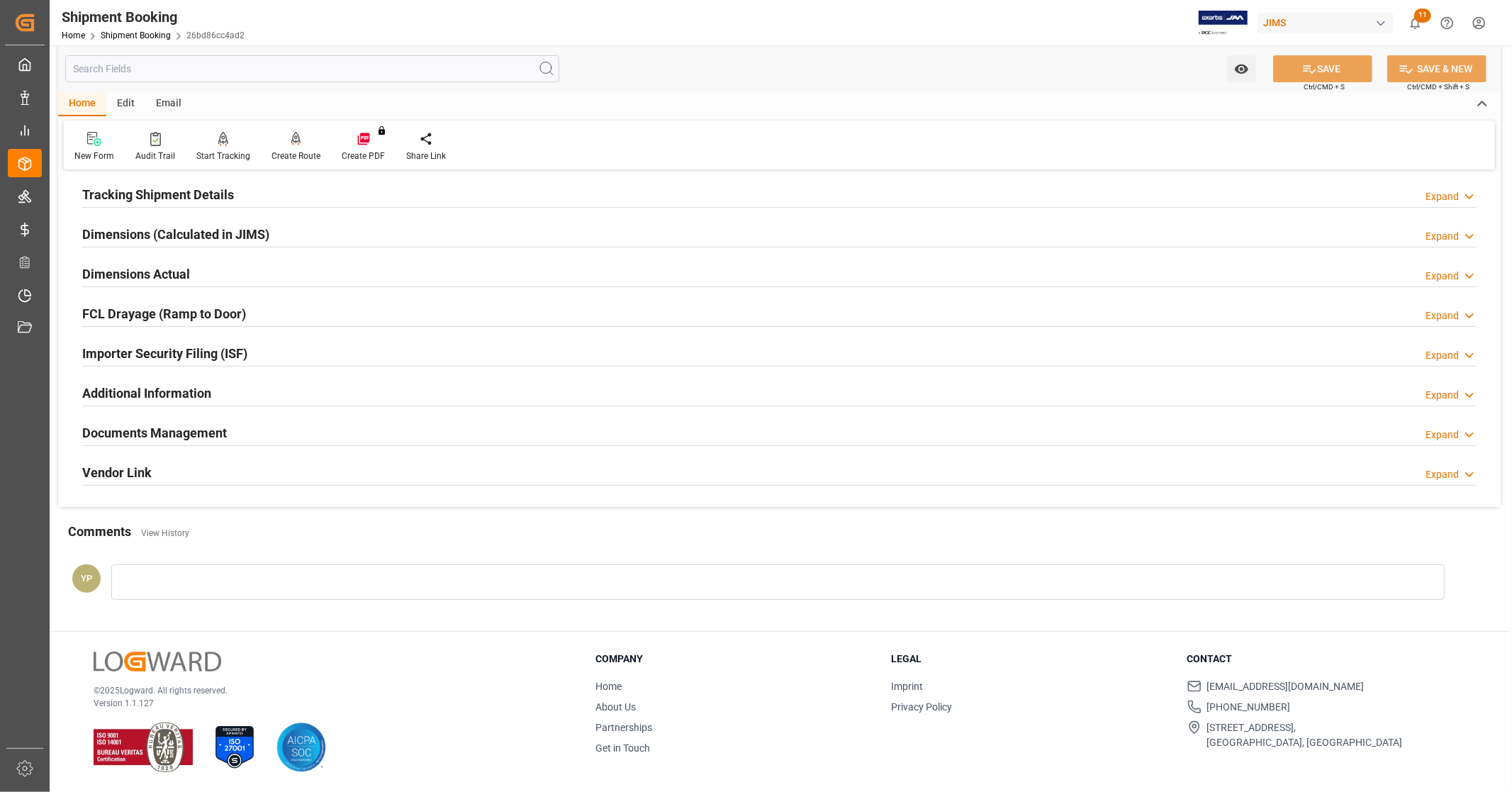
click at [195, 441] on h2 "Documents Management" at bounding box center [154, 433] width 145 height 19
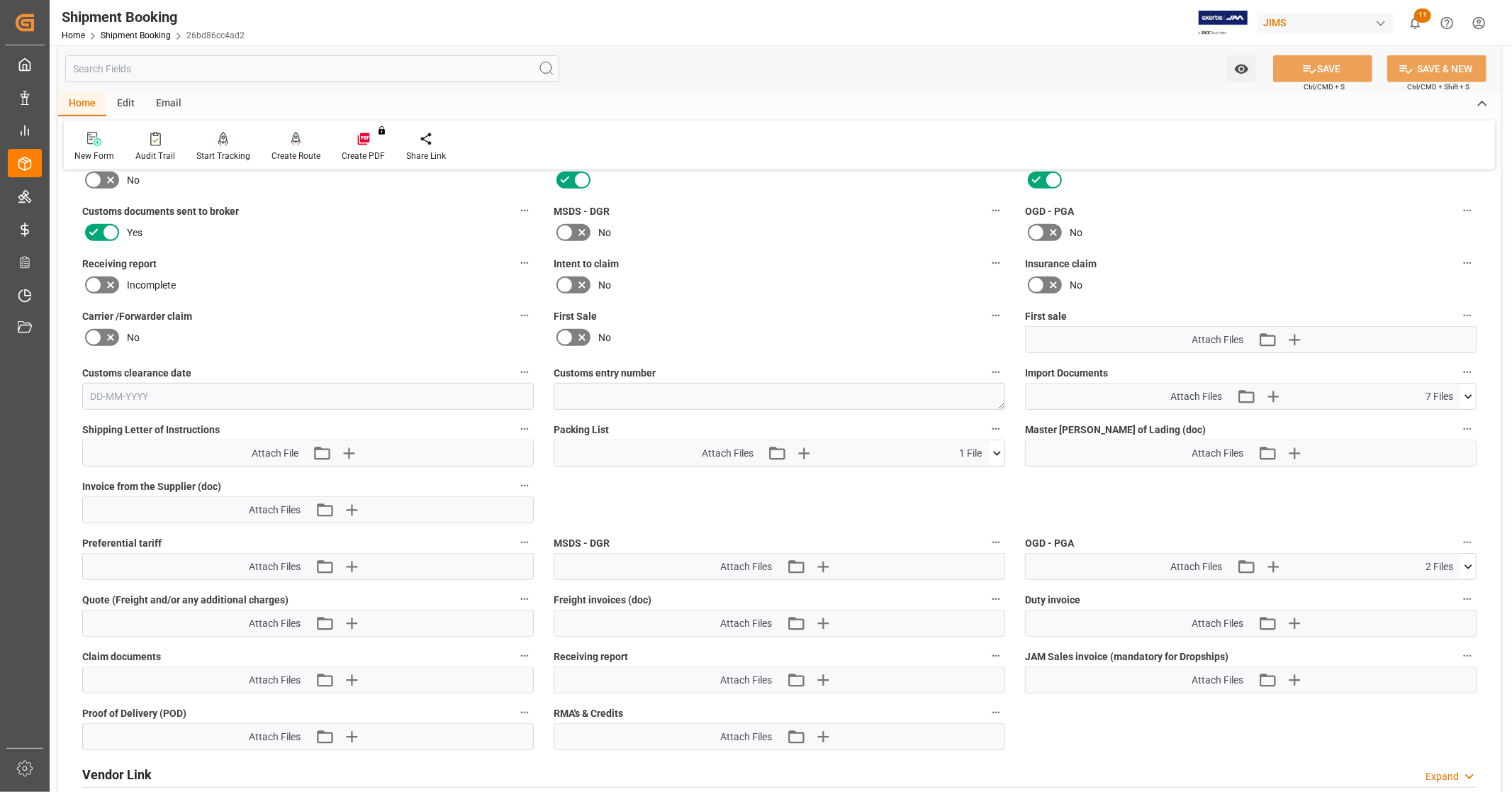
scroll to position [588, 0]
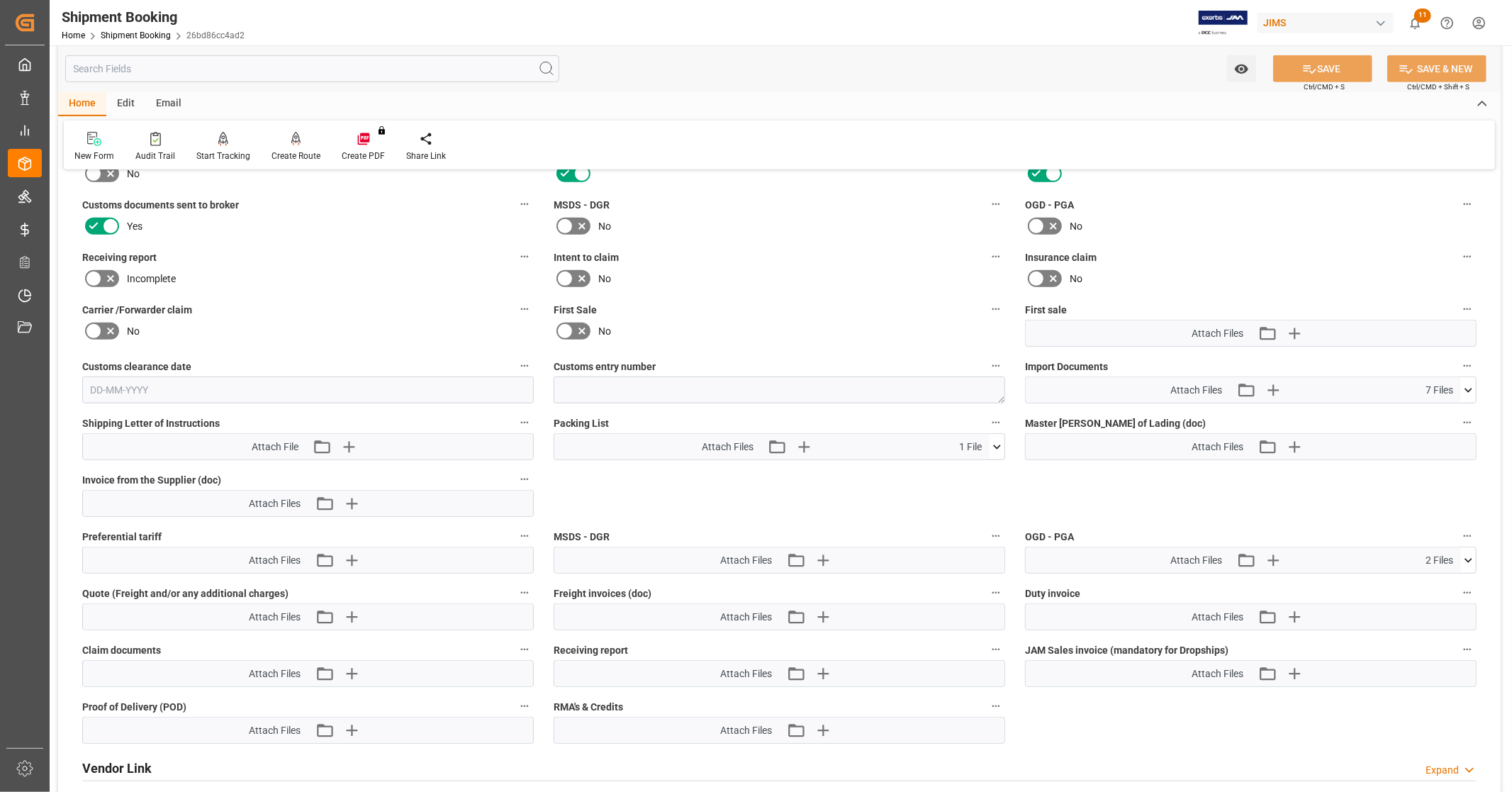
click at [1468, 388] on icon at bounding box center [1468, 390] width 8 height 4
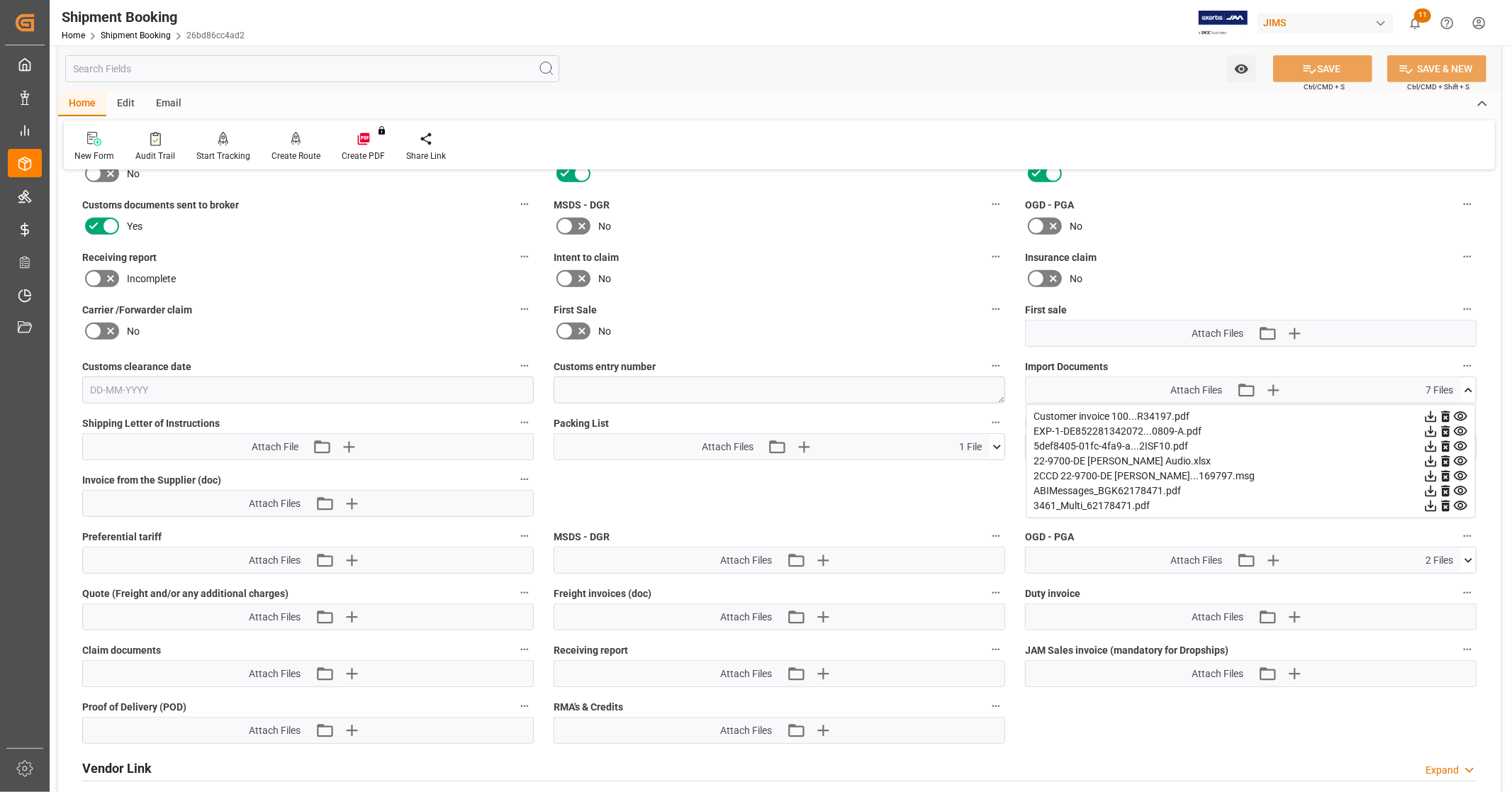
click at [1429, 459] on icon at bounding box center [1431, 462] width 11 height 11
click at [1464, 412] on icon at bounding box center [1461, 417] width 14 height 9
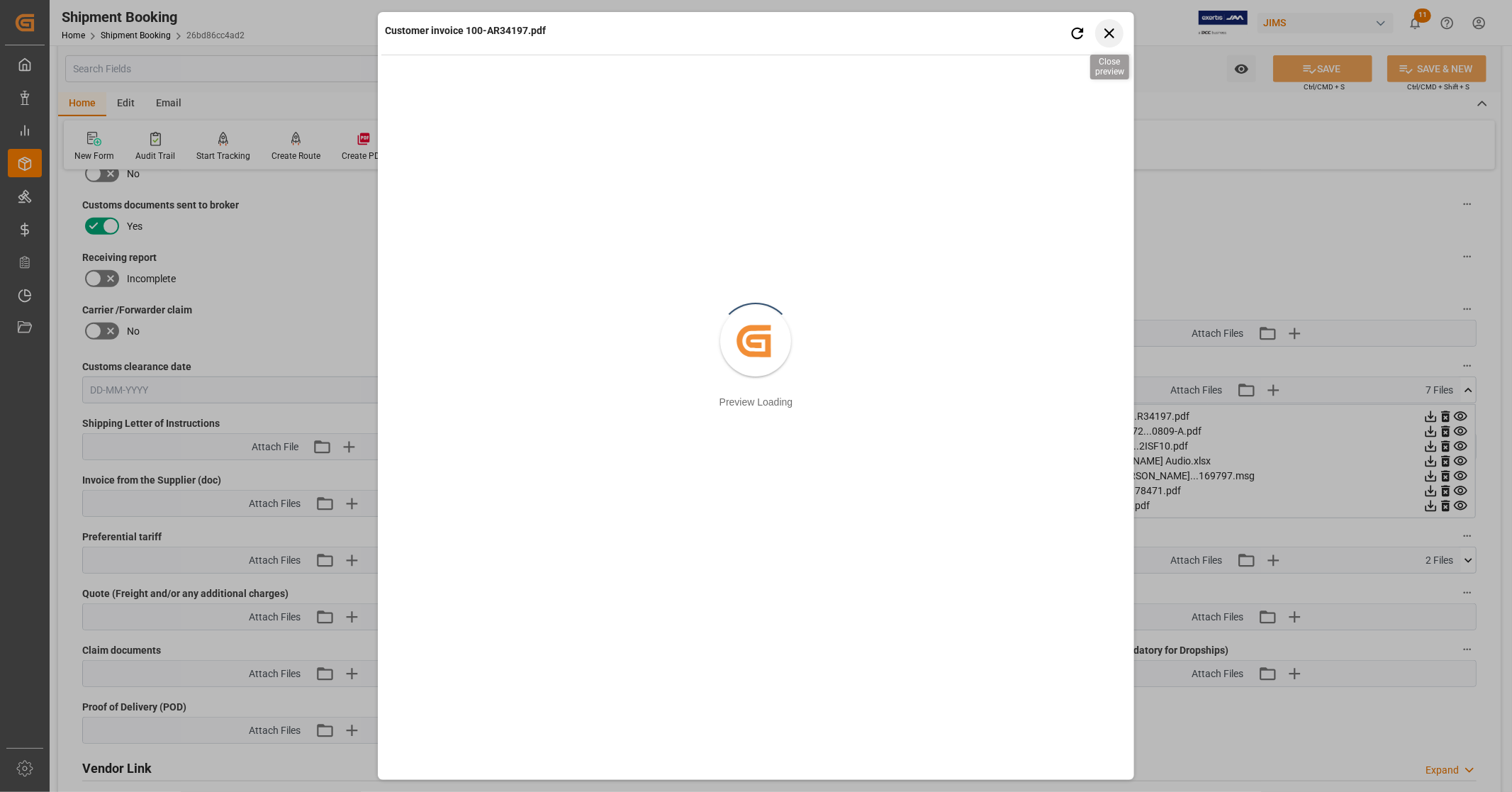
click at [1107, 30] on icon "button" at bounding box center [1110, 34] width 10 height 10
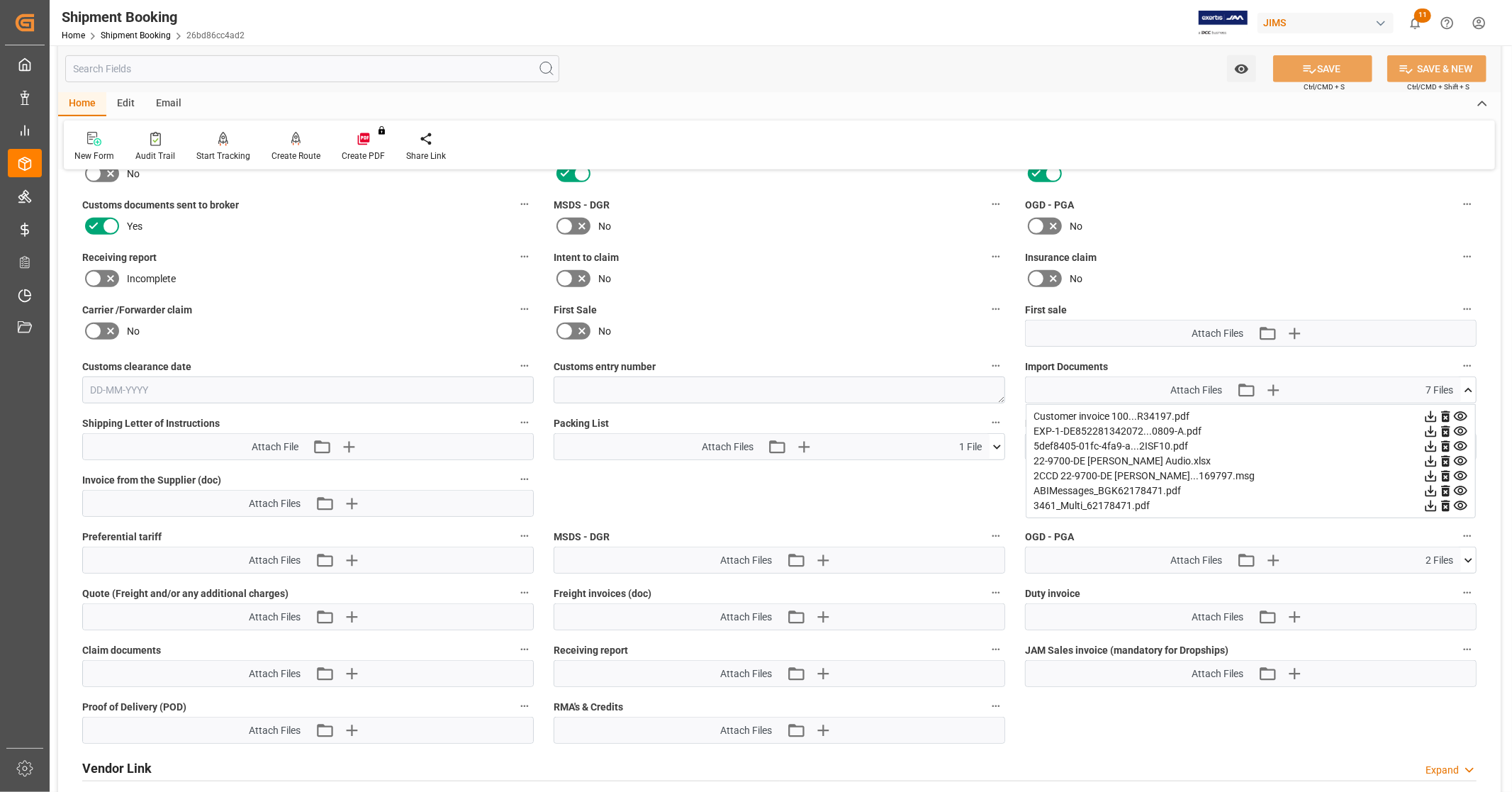
click at [1427, 413] on icon at bounding box center [1431, 417] width 11 height 11
click at [1465, 429] on icon at bounding box center [1460, 431] width 15 height 15
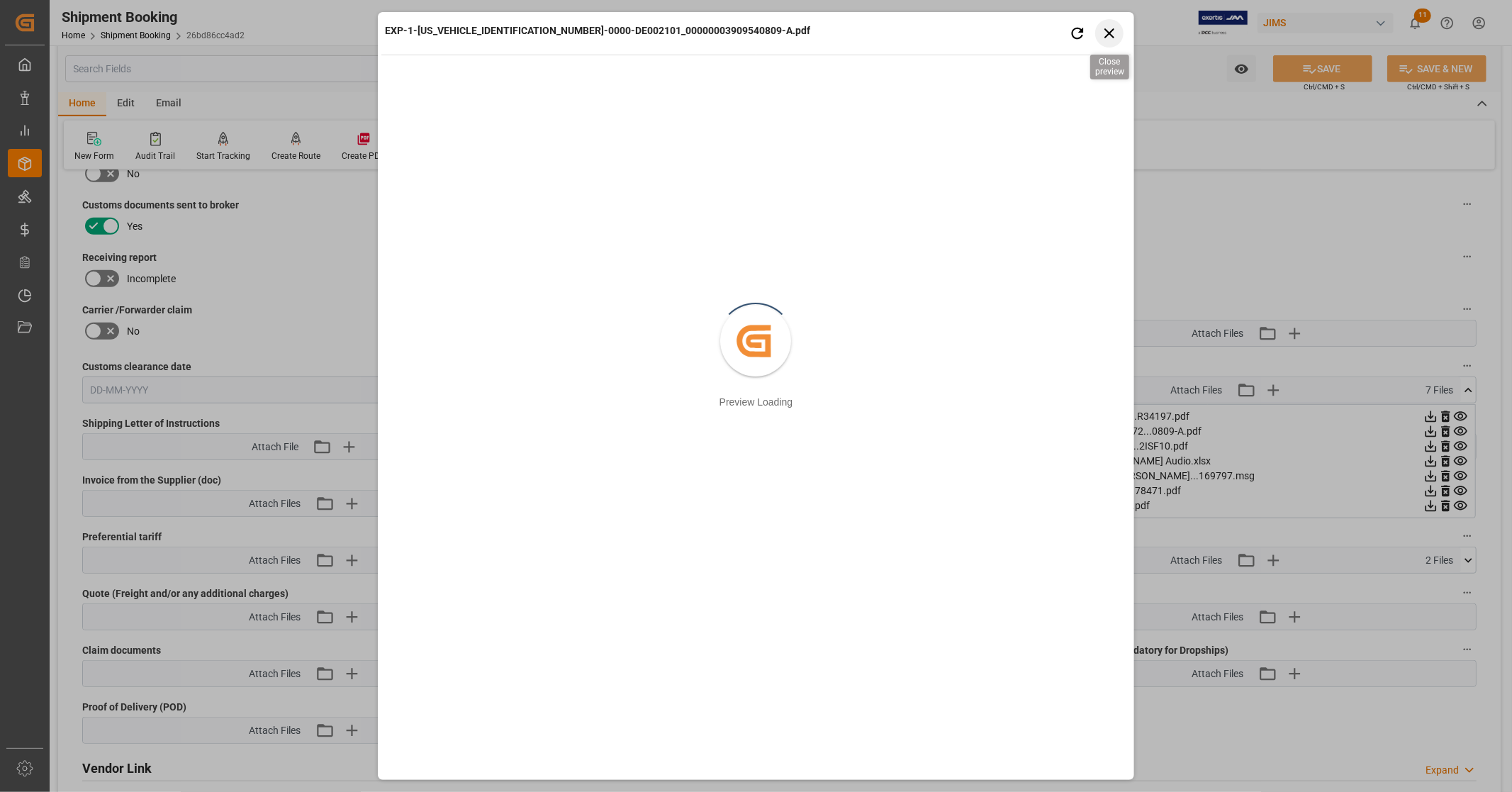
click at [1114, 30] on icon "button" at bounding box center [1109, 33] width 18 height 18
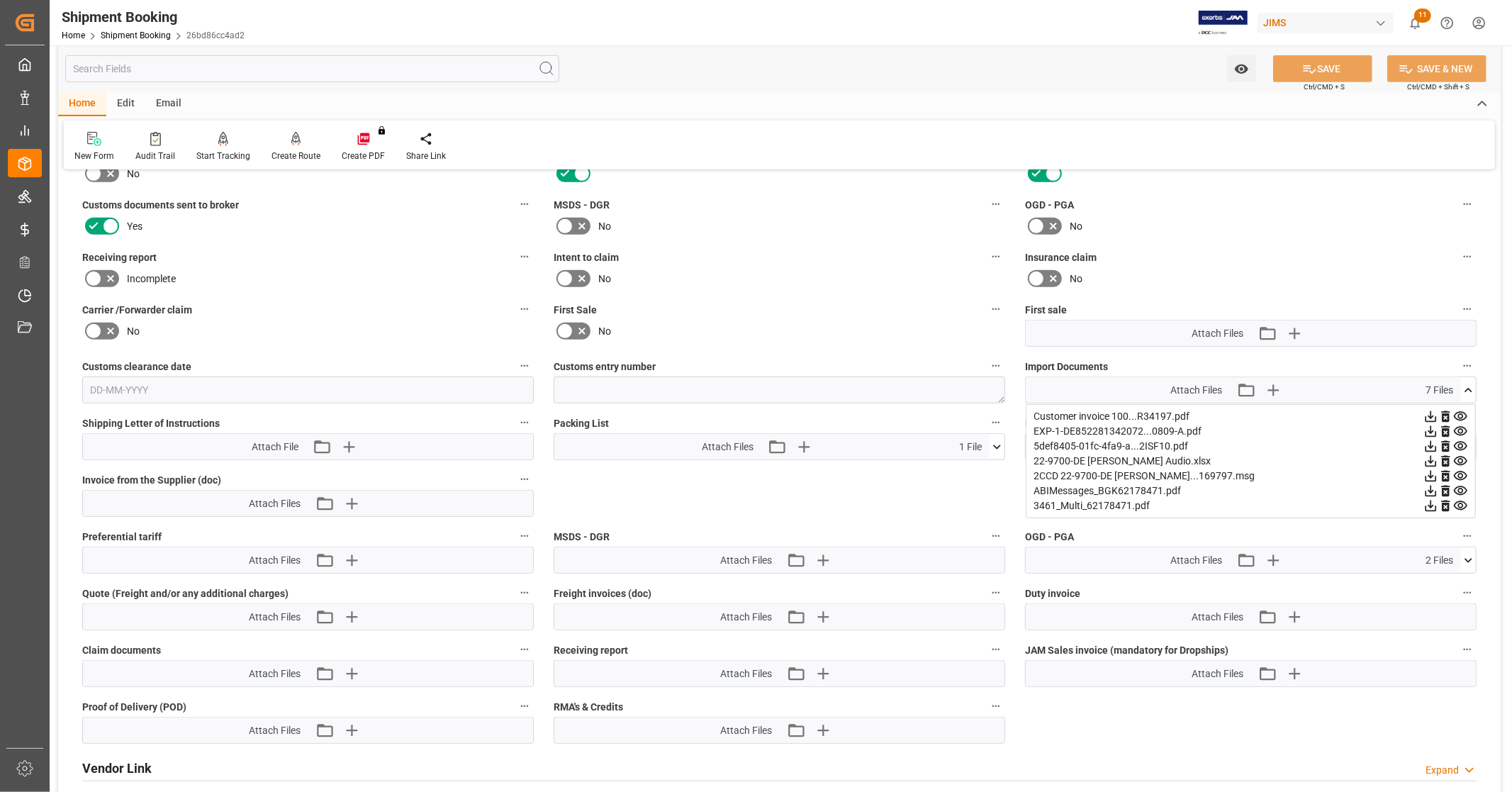
click at [1428, 428] on icon at bounding box center [1431, 431] width 15 height 15
click at [1461, 443] on icon at bounding box center [1460, 446] width 15 height 15
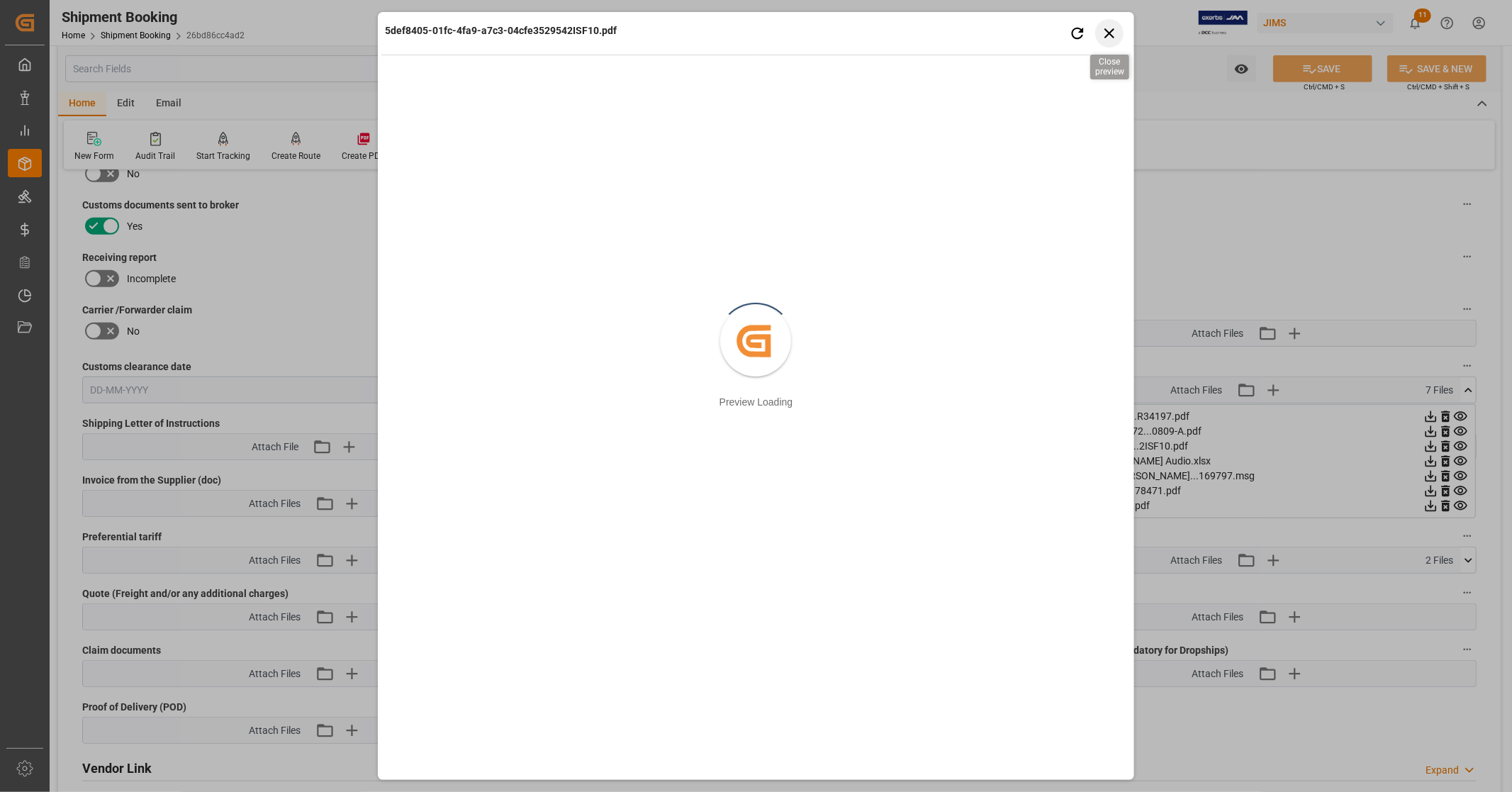
click at [1114, 36] on icon "button" at bounding box center [1110, 34] width 10 height 10
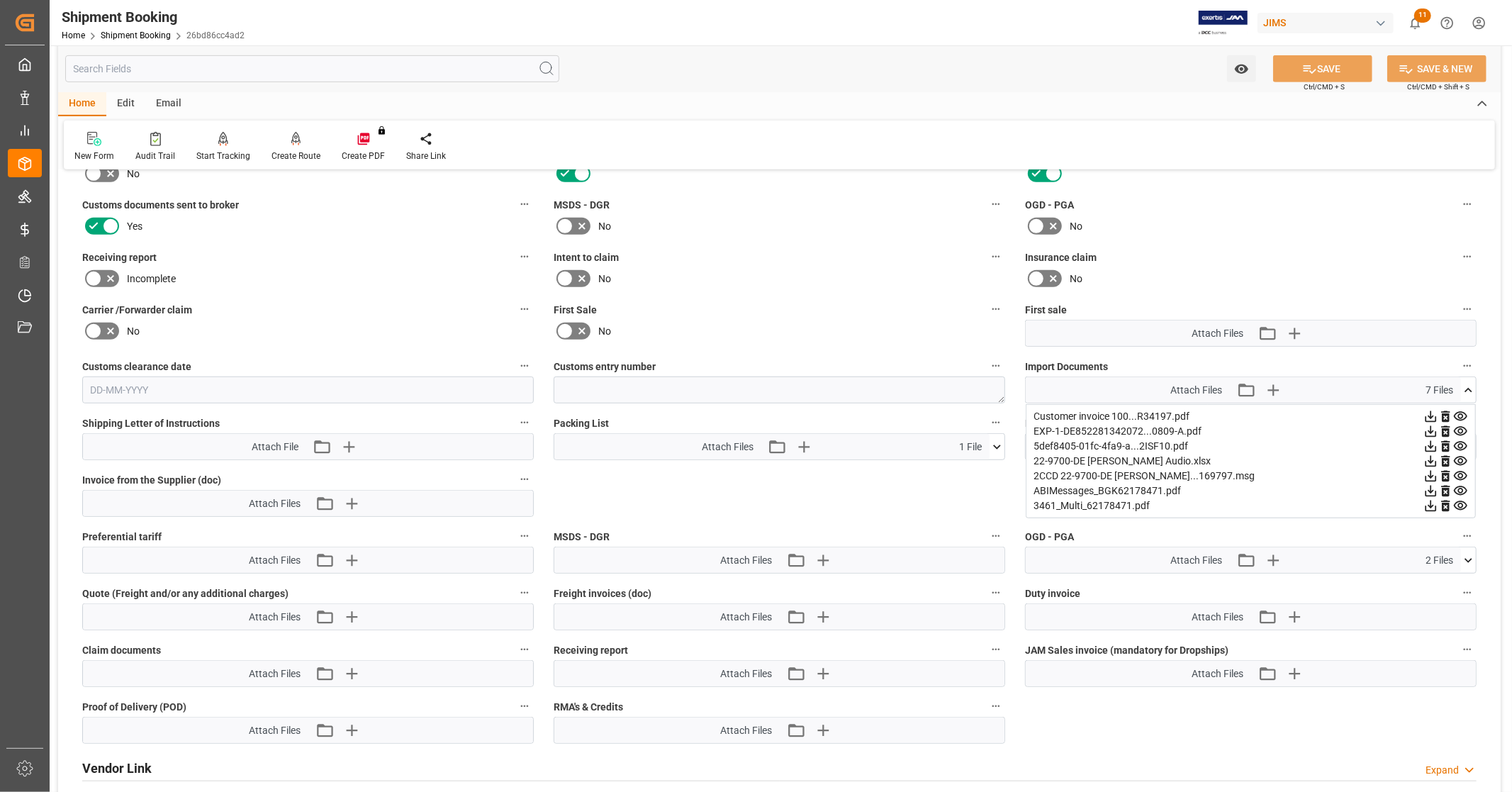
click at [1428, 444] on icon at bounding box center [1431, 446] width 15 height 15
click at [1429, 491] on icon at bounding box center [1431, 491] width 15 height 15
click at [1428, 505] on icon at bounding box center [1431, 506] width 15 height 15
click at [1478, 373] on div "Import Documents Attach Files Attach existing file Upload new file 7 Files Cust…" at bounding box center [1251, 380] width 472 height 57
click at [1470, 391] on icon at bounding box center [1468, 390] width 15 height 15
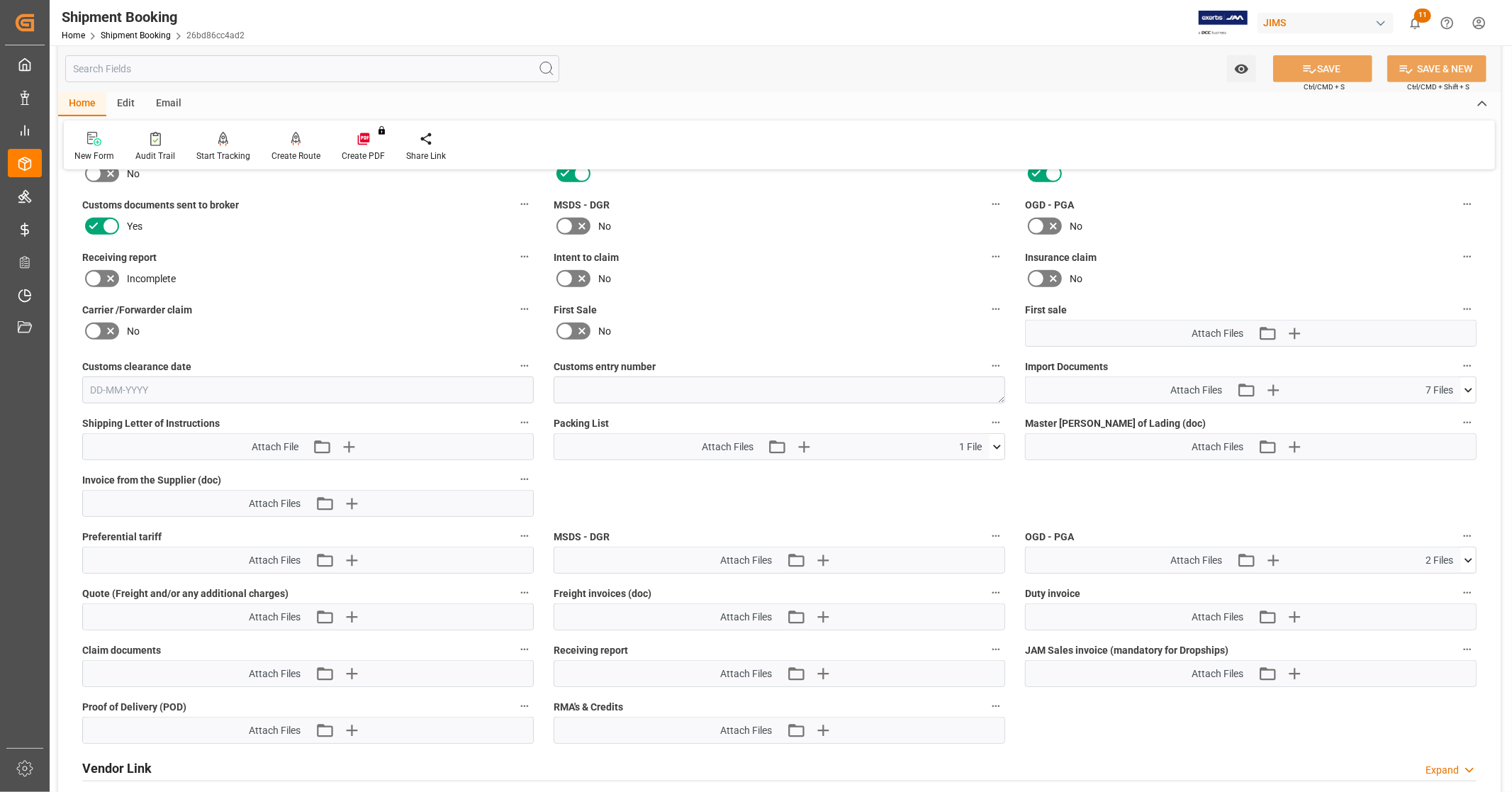
click at [1472, 568] on button at bounding box center [1468, 561] width 15 height 26
click at [1472, 566] on button at bounding box center [1468, 561] width 15 height 26
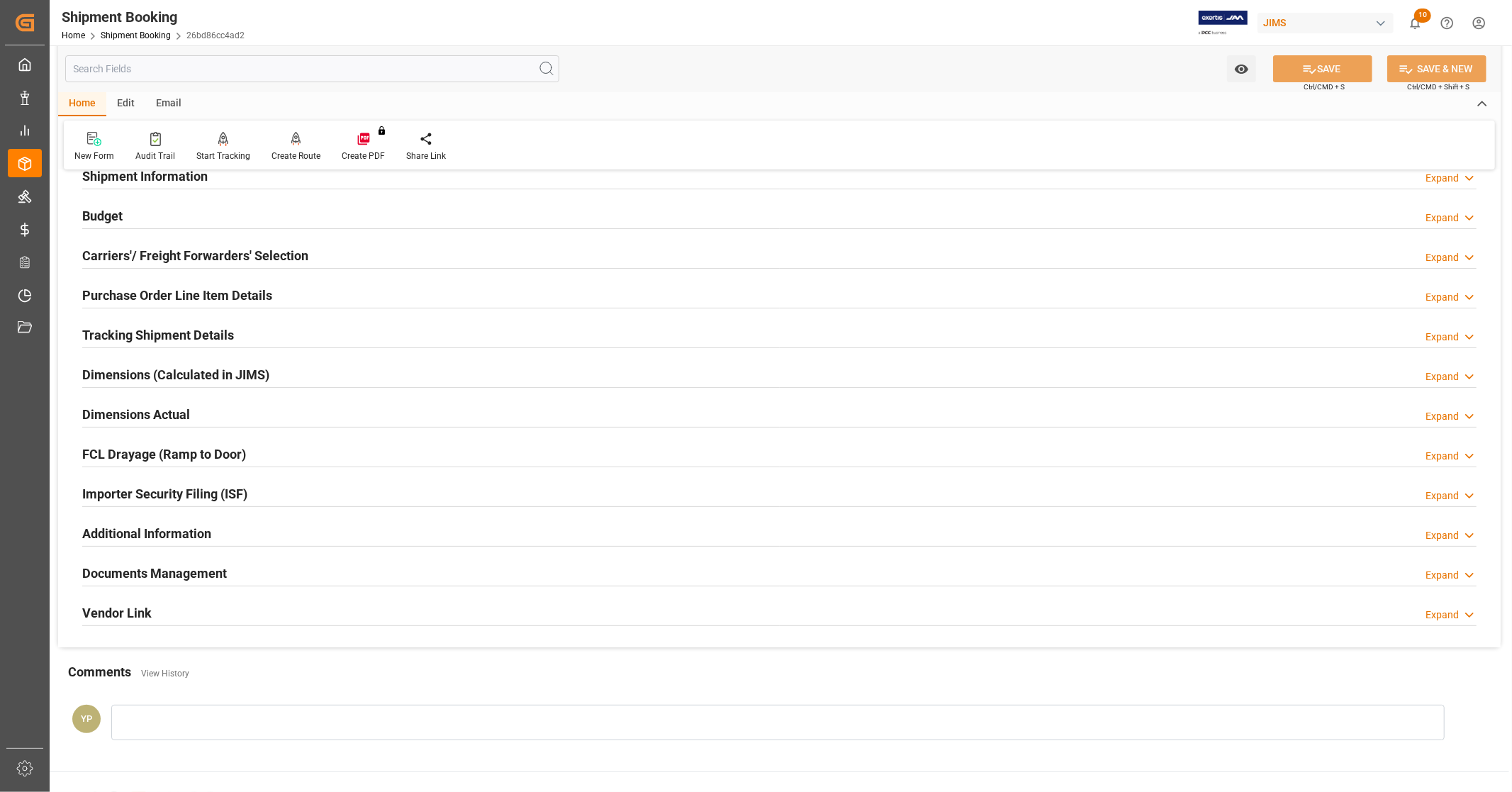
scroll to position [273, 0]
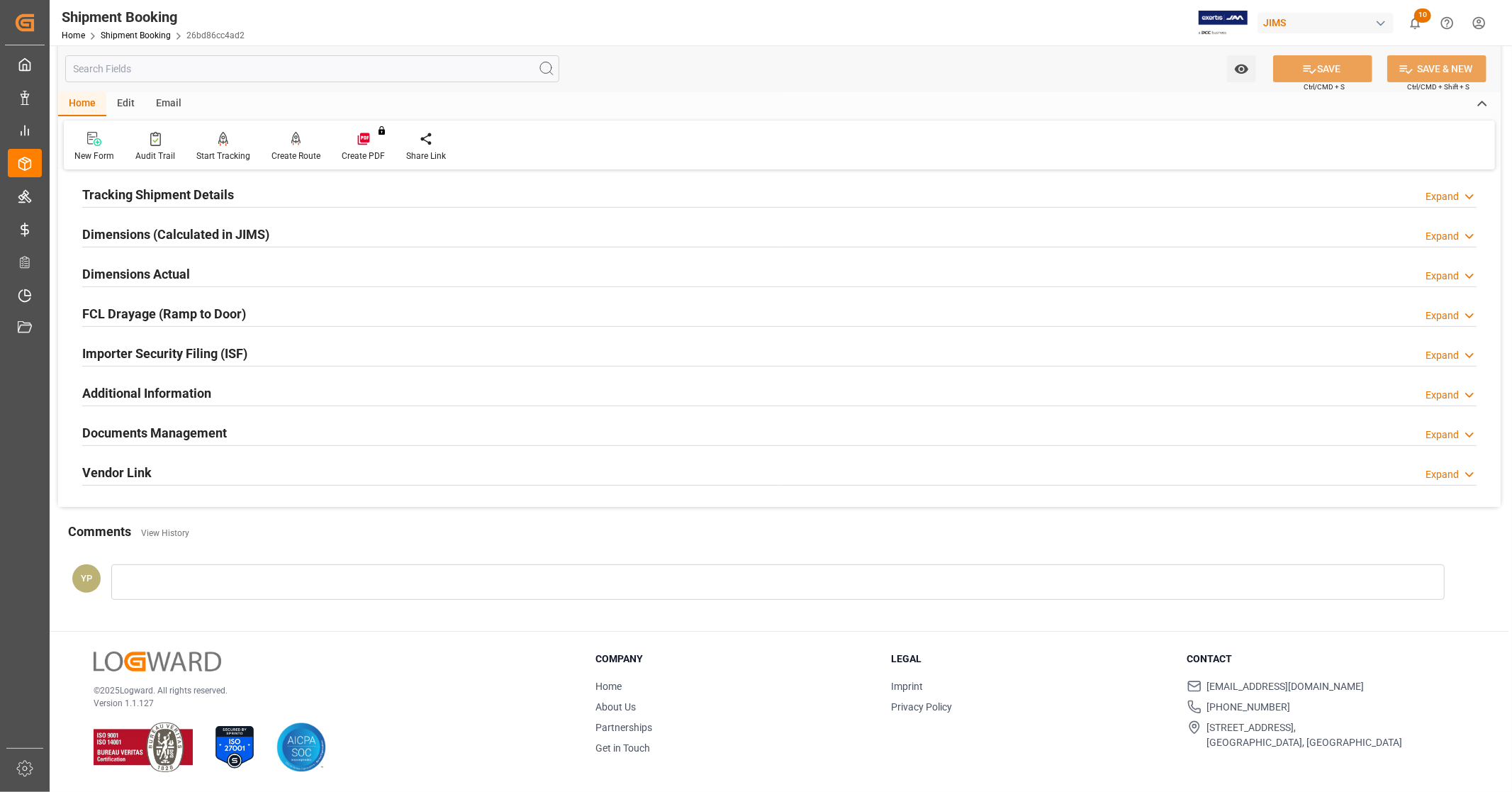
click at [193, 430] on h2 "Documents Management" at bounding box center [154, 433] width 145 height 19
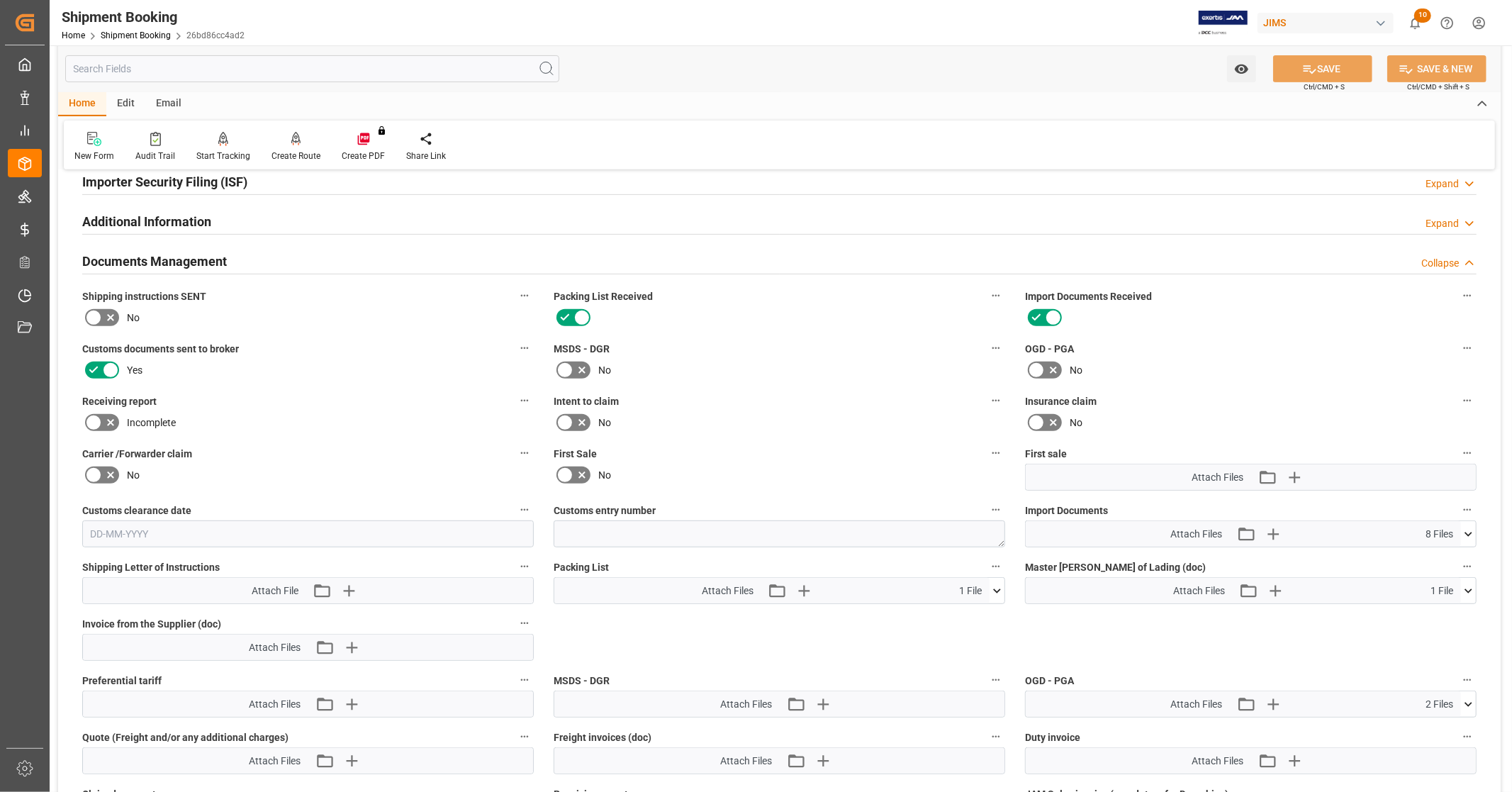
scroll to position [668, 0]
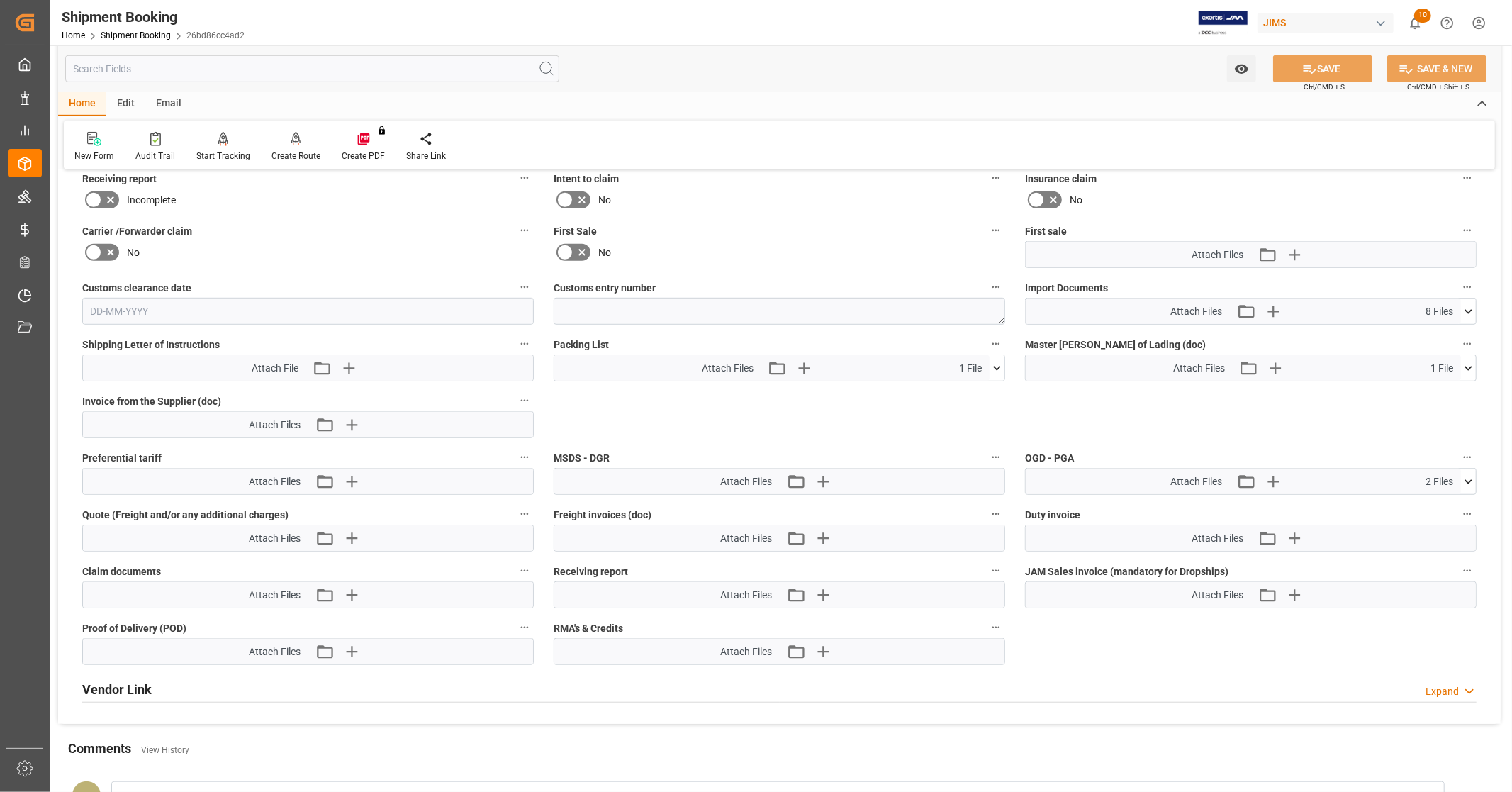
click at [1470, 306] on icon at bounding box center [1468, 311] width 15 height 15
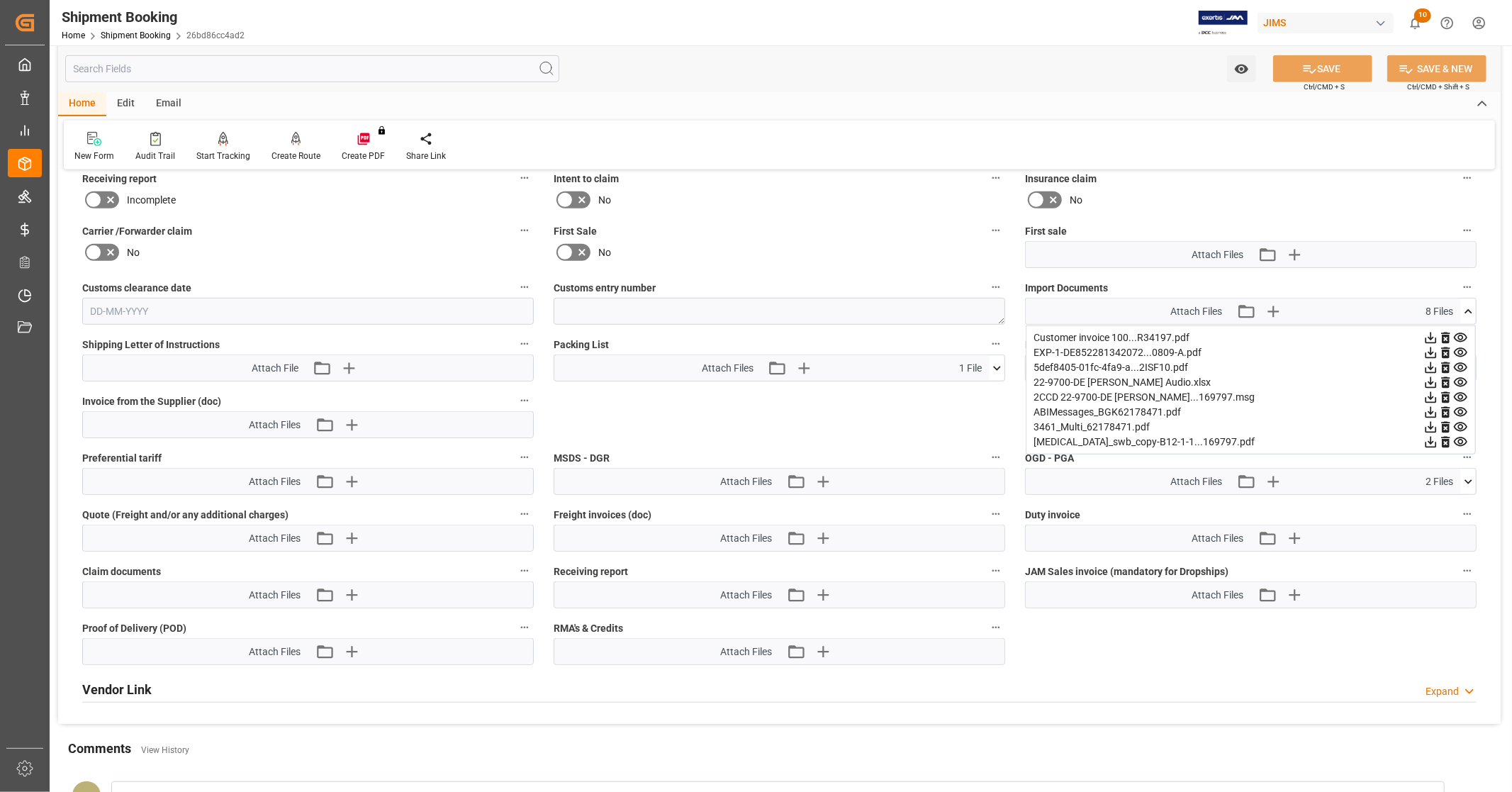
click at [1430, 438] on icon at bounding box center [1431, 442] width 11 height 11
click at [1465, 306] on icon at bounding box center [1468, 311] width 15 height 15
